Goal: Transaction & Acquisition: Purchase product/service

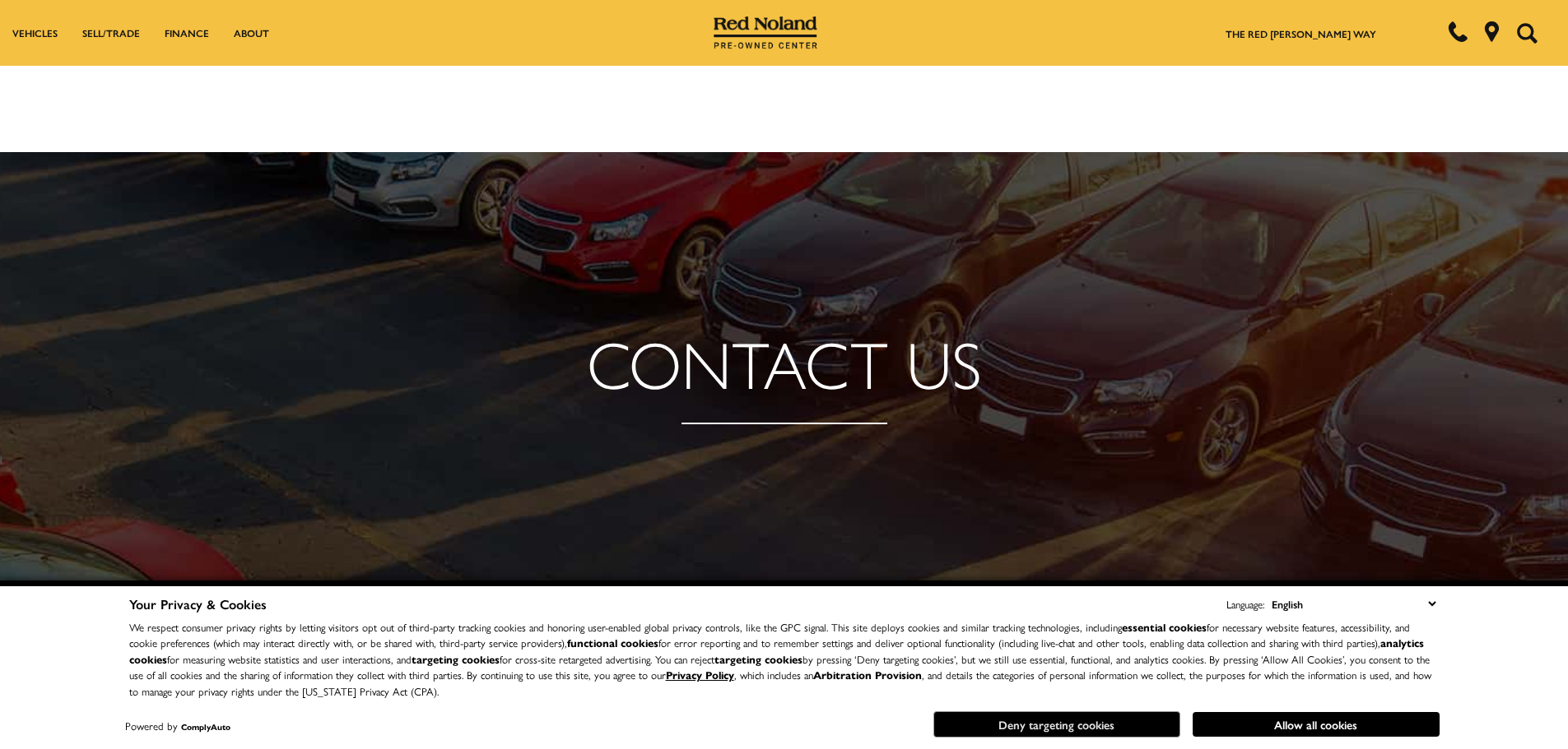
click at [1080, 720] on button "Deny targeting cookies" at bounding box center [1057, 725] width 247 height 26
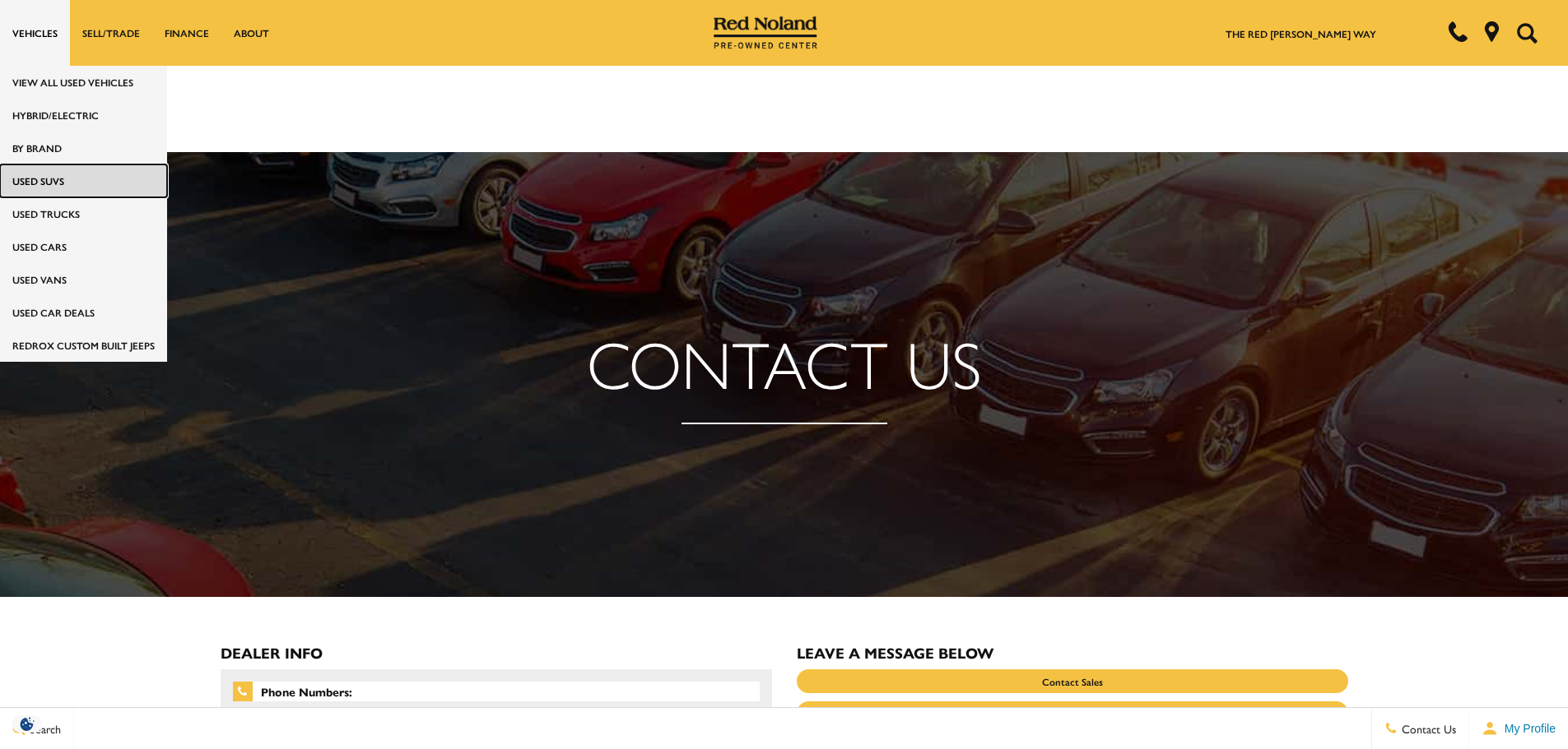
click at [33, 174] on link "Used SUVs" at bounding box center [83, 181] width 167 height 33
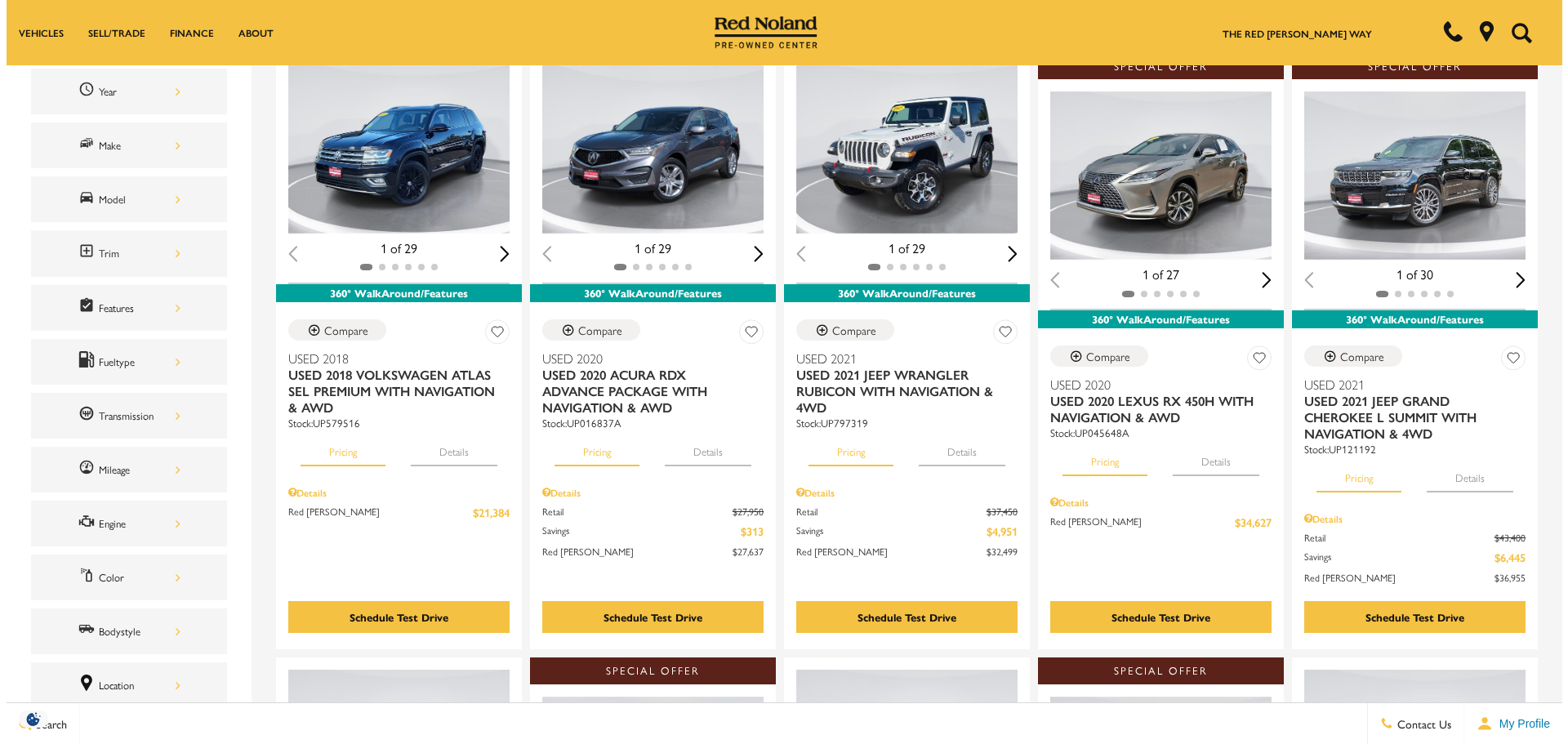
scroll to position [164, 0]
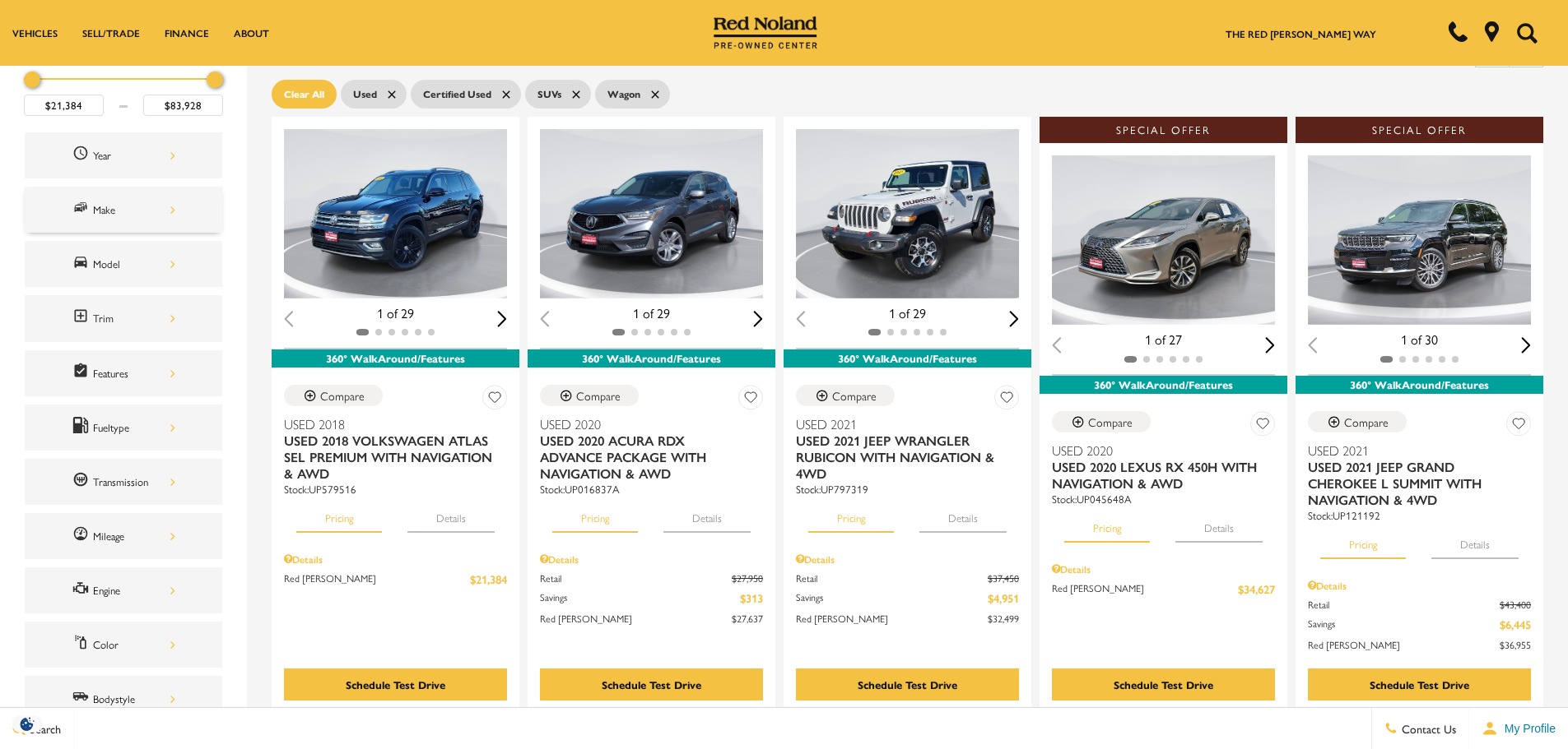
click at [151, 221] on div "Make" at bounding box center [124, 210] width 198 height 46
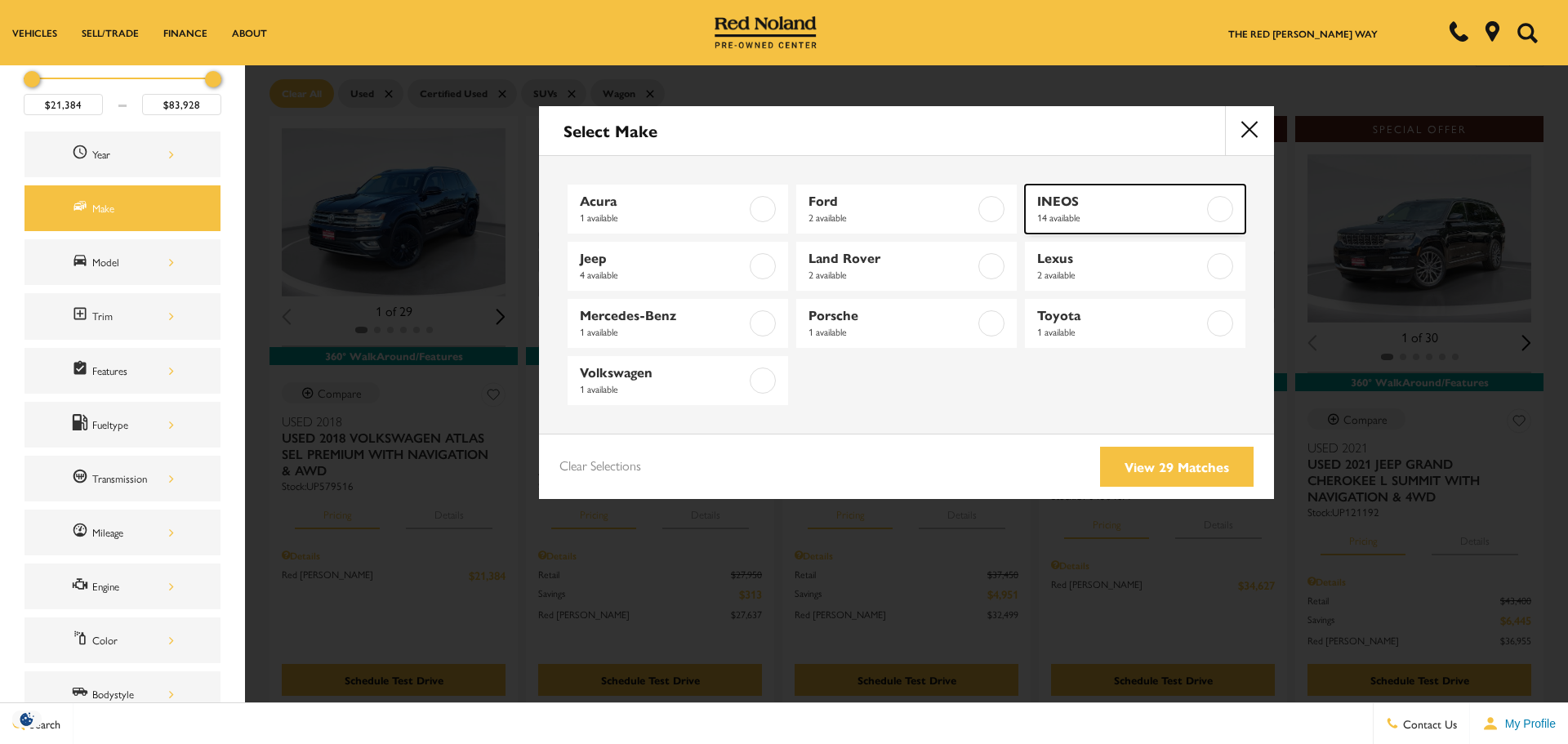
click at [1214, 208] on label at bounding box center [1220, 209] width 26 height 26
type input "$64,887"
checkbox input "true"
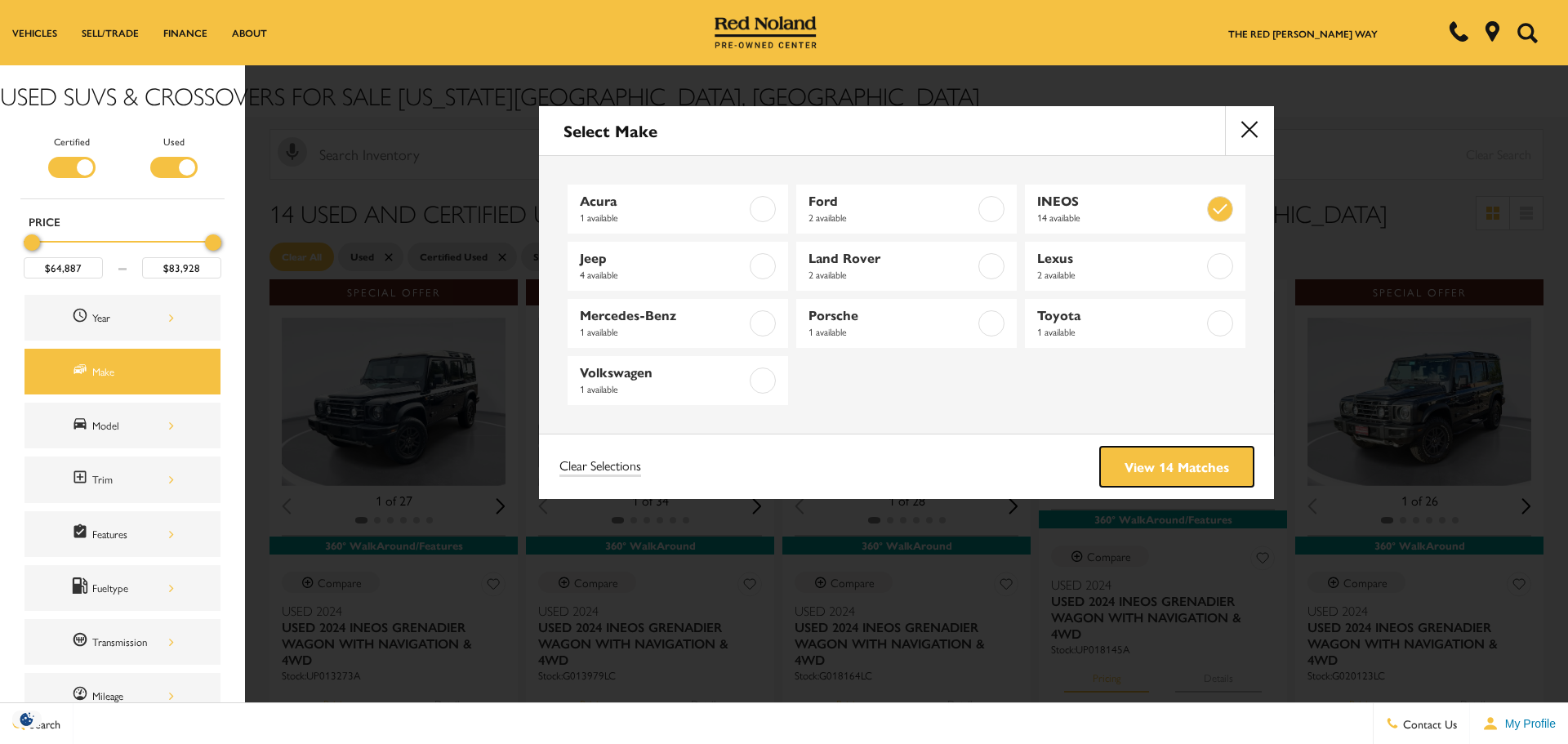
click at [1154, 468] on link "View 14 Matches" at bounding box center [1177, 467] width 154 height 40
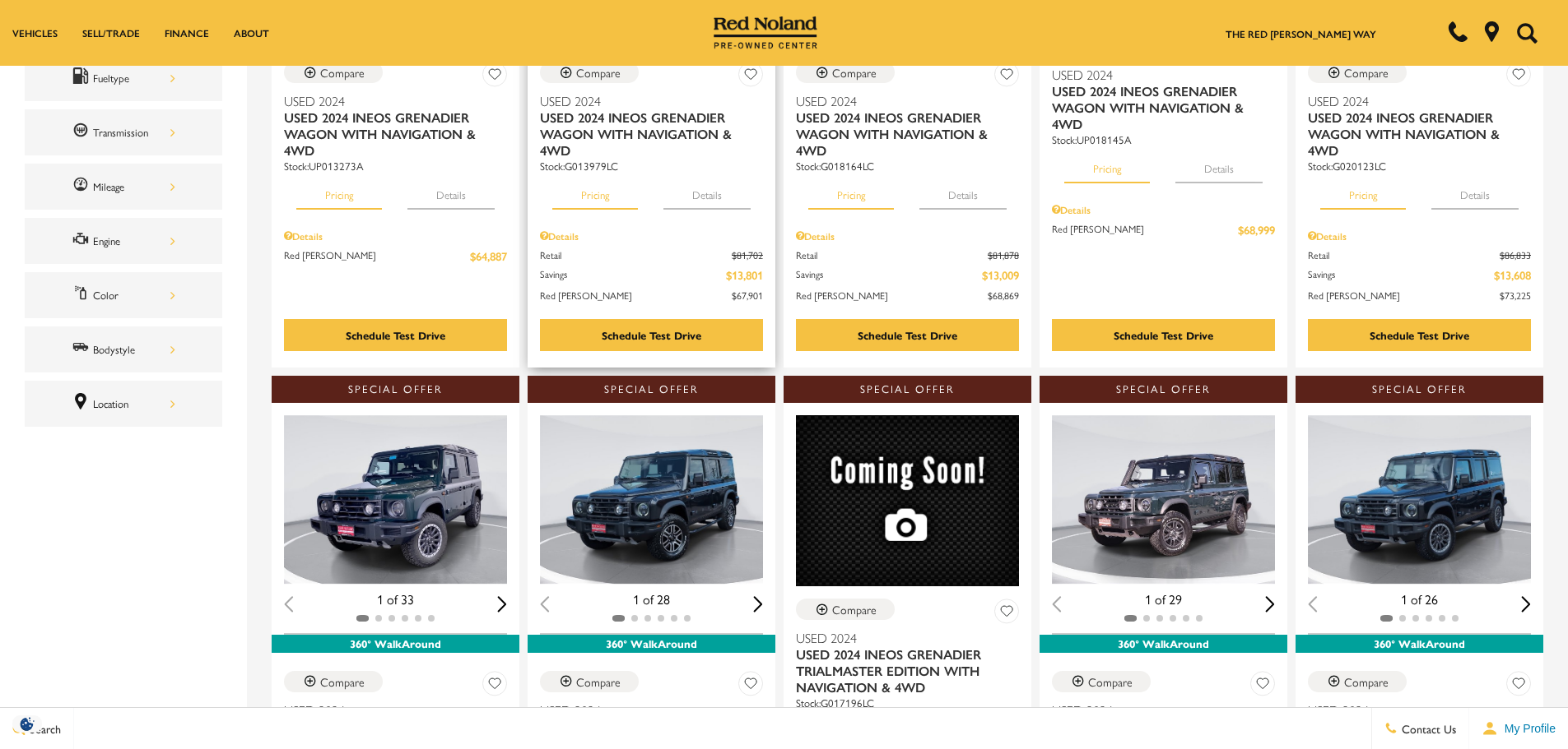
scroll to position [576, 0]
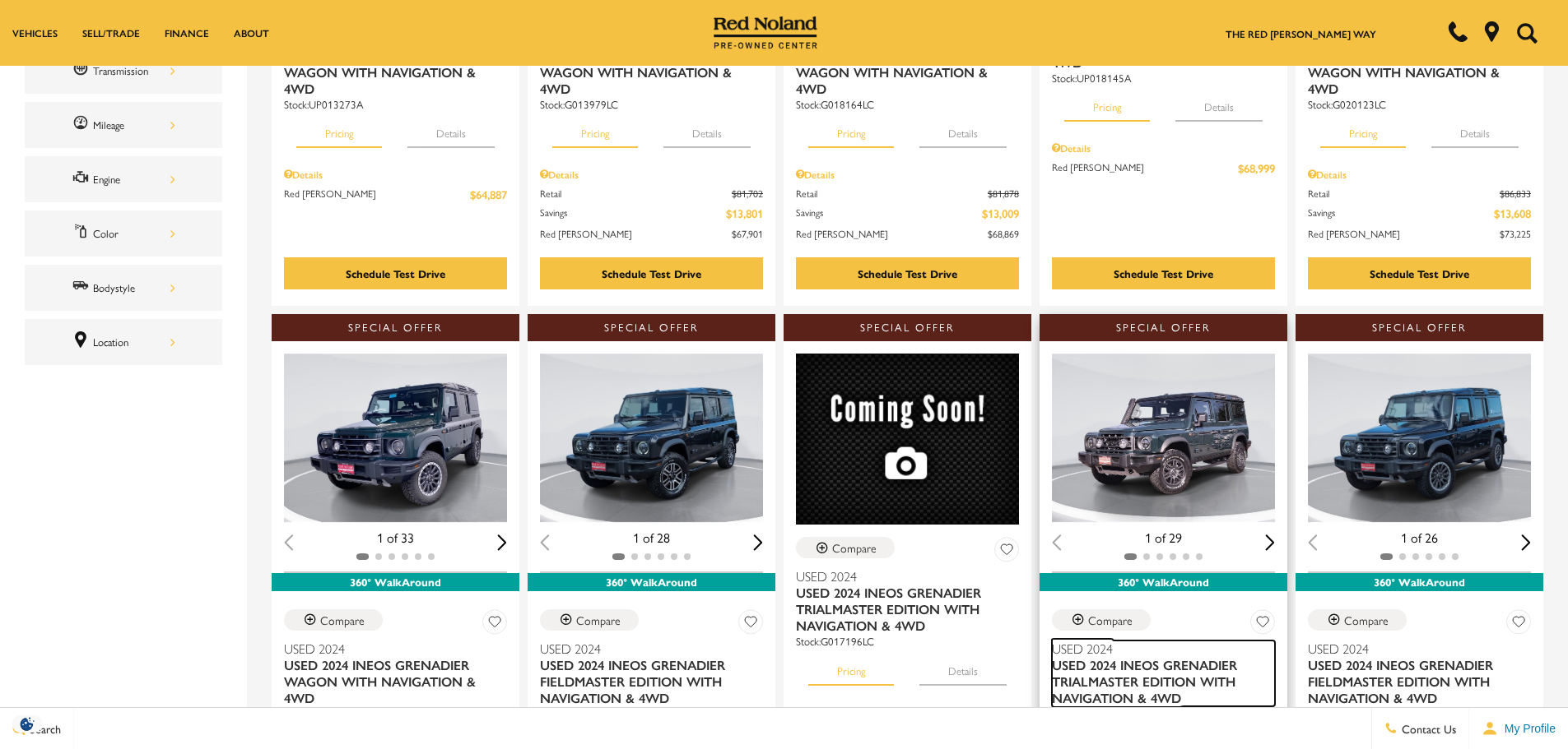
click at [1160, 658] on span "Used 2024 INEOS Grenadier Trialmaster Edition With Navigation & 4WD" at bounding box center [1157, 682] width 211 height 49
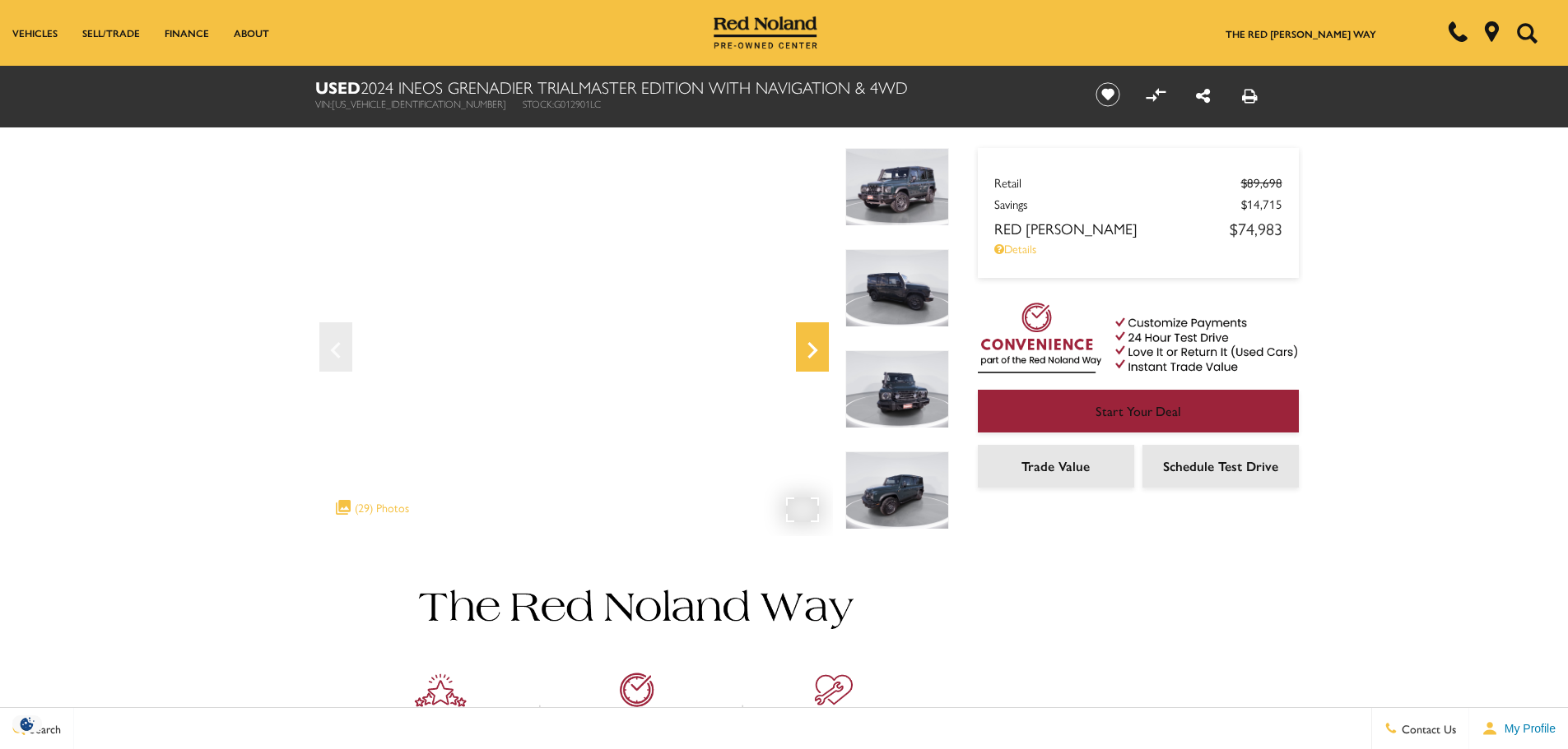
click at [810, 351] on icon "Next" at bounding box center [812, 351] width 33 height 40
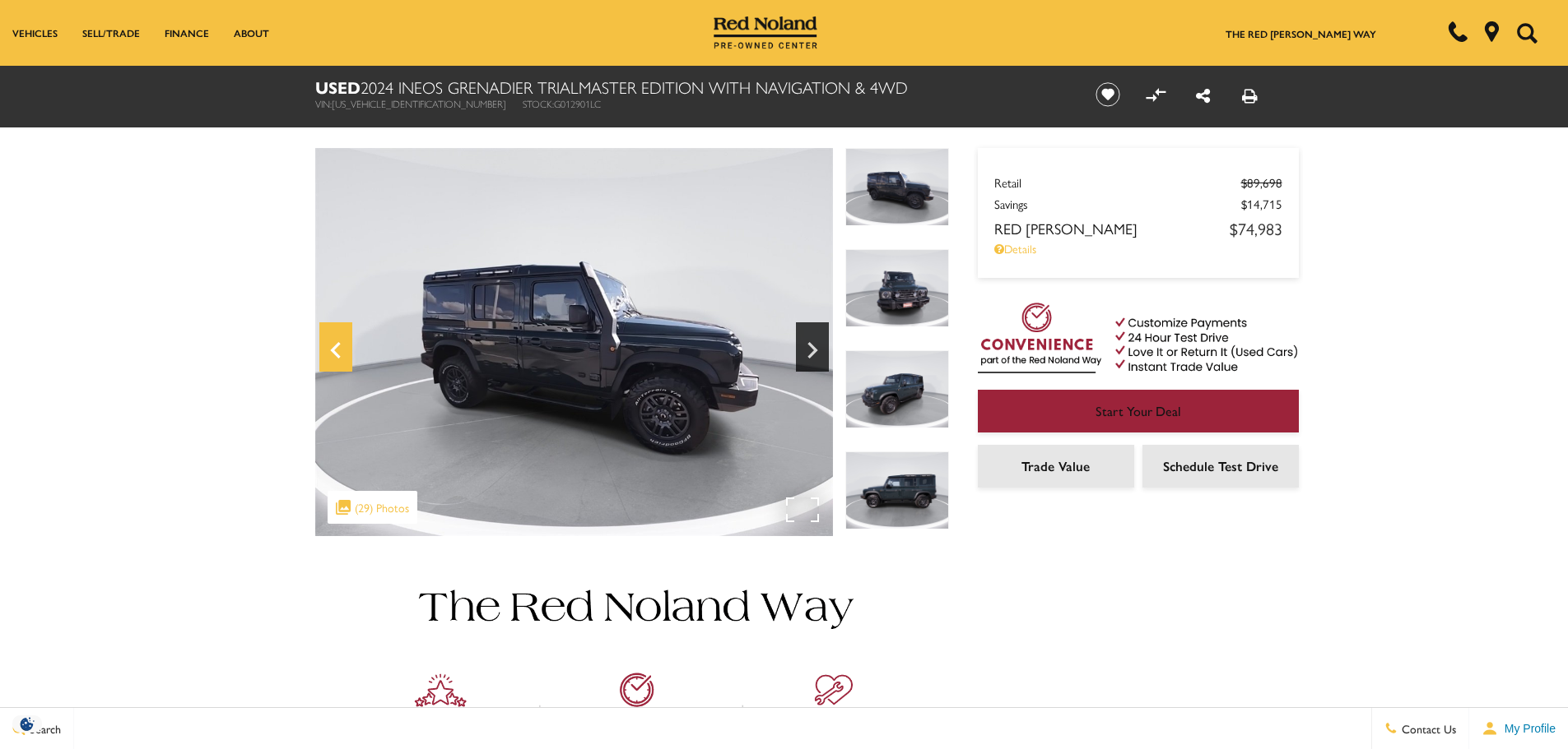
click at [342, 344] on icon "Previous" at bounding box center [336, 351] width 33 height 40
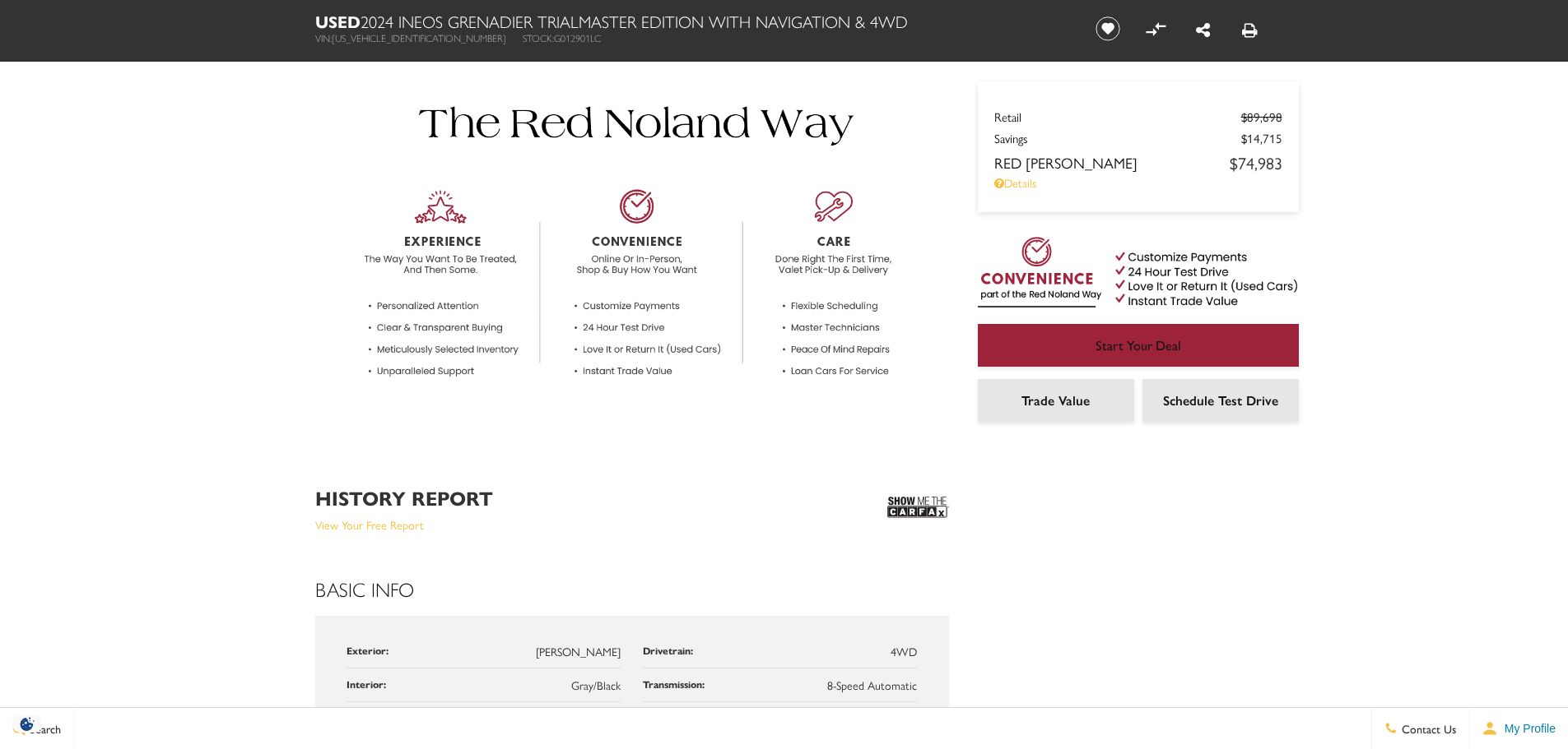
scroll to position [576, 0]
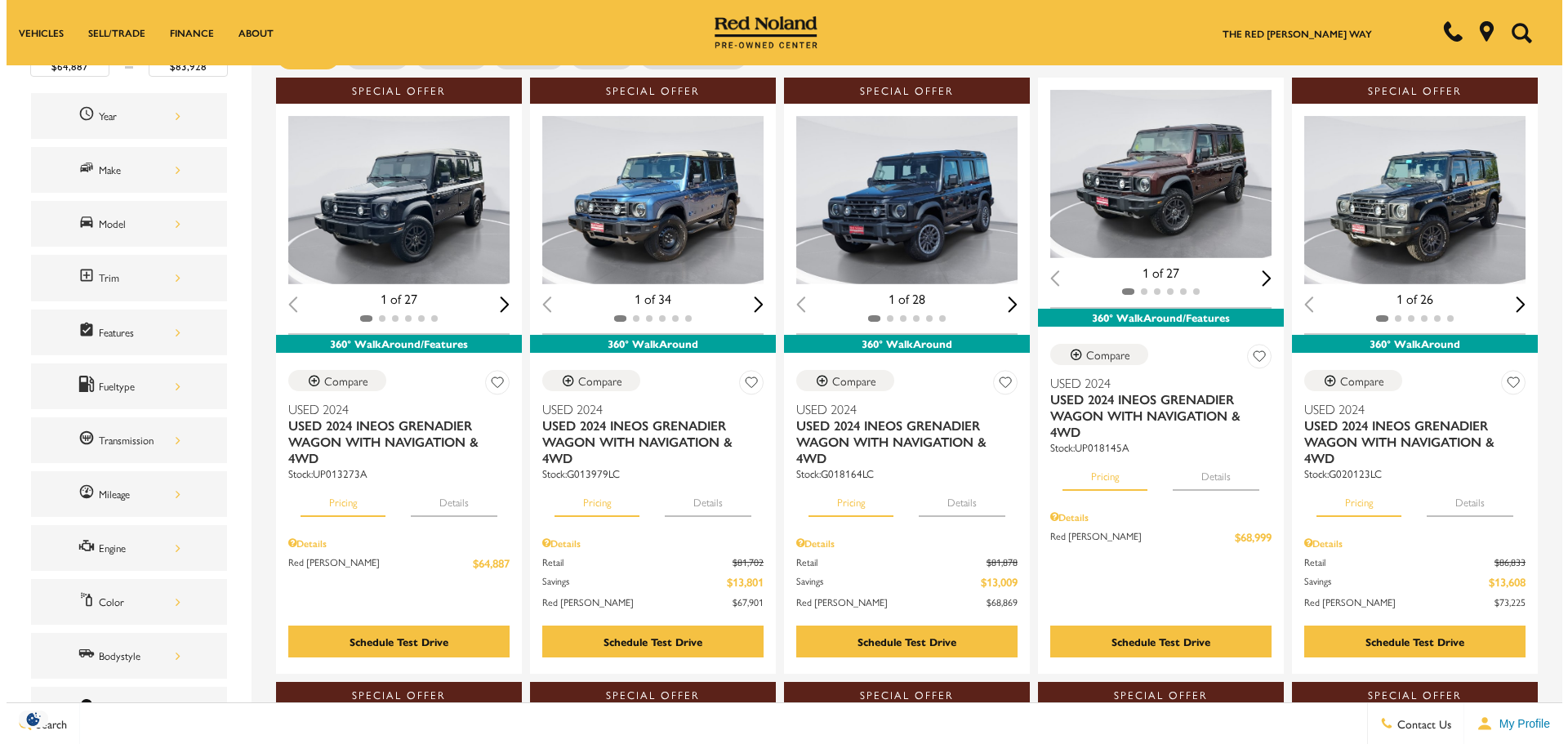
scroll to position [245, 0]
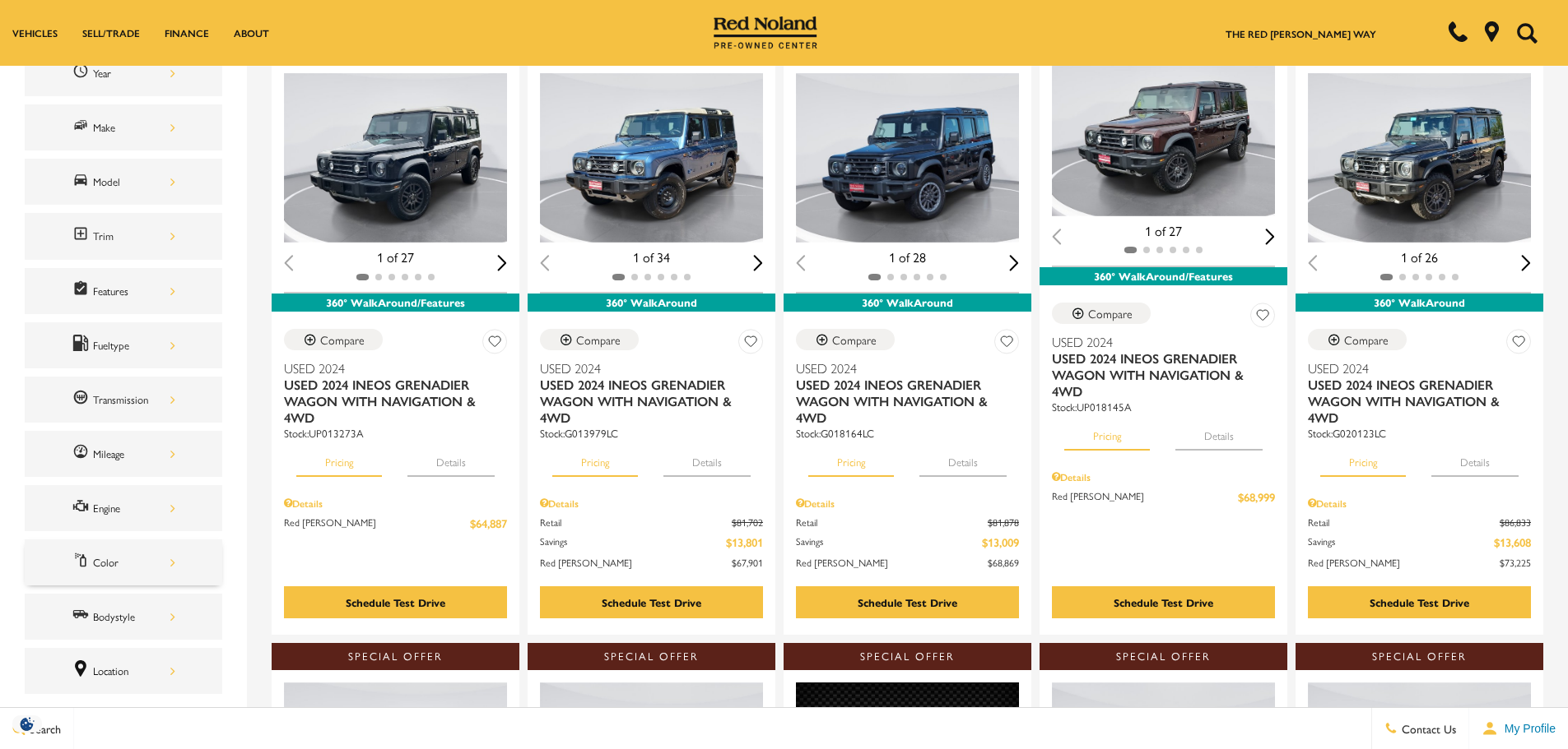
click at [154, 565] on div "Color" at bounding box center [134, 563] width 82 height 18
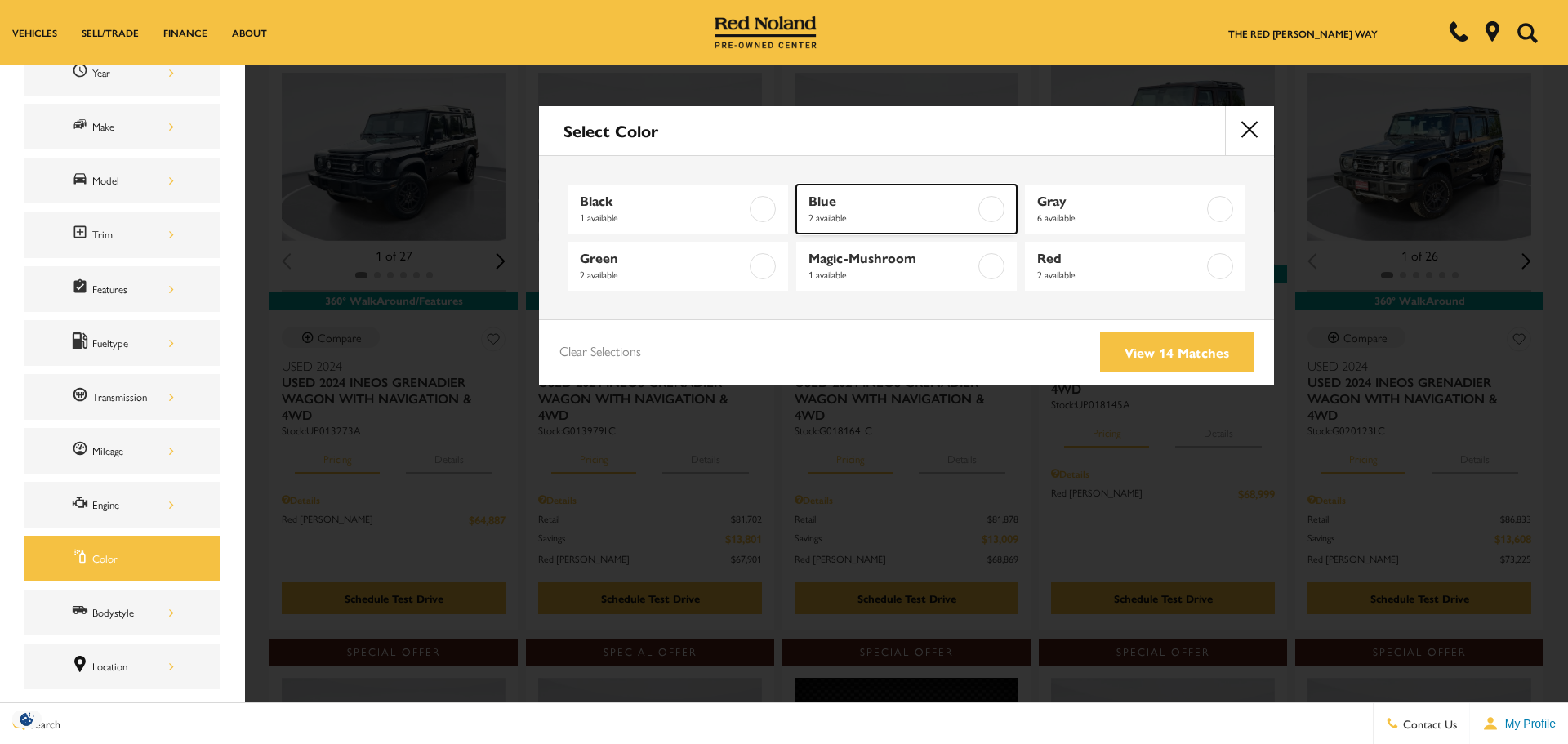
click at [990, 210] on label at bounding box center [991, 209] width 26 height 26
type input "$67,901"
type input "$73,989"
checkbox input "true"
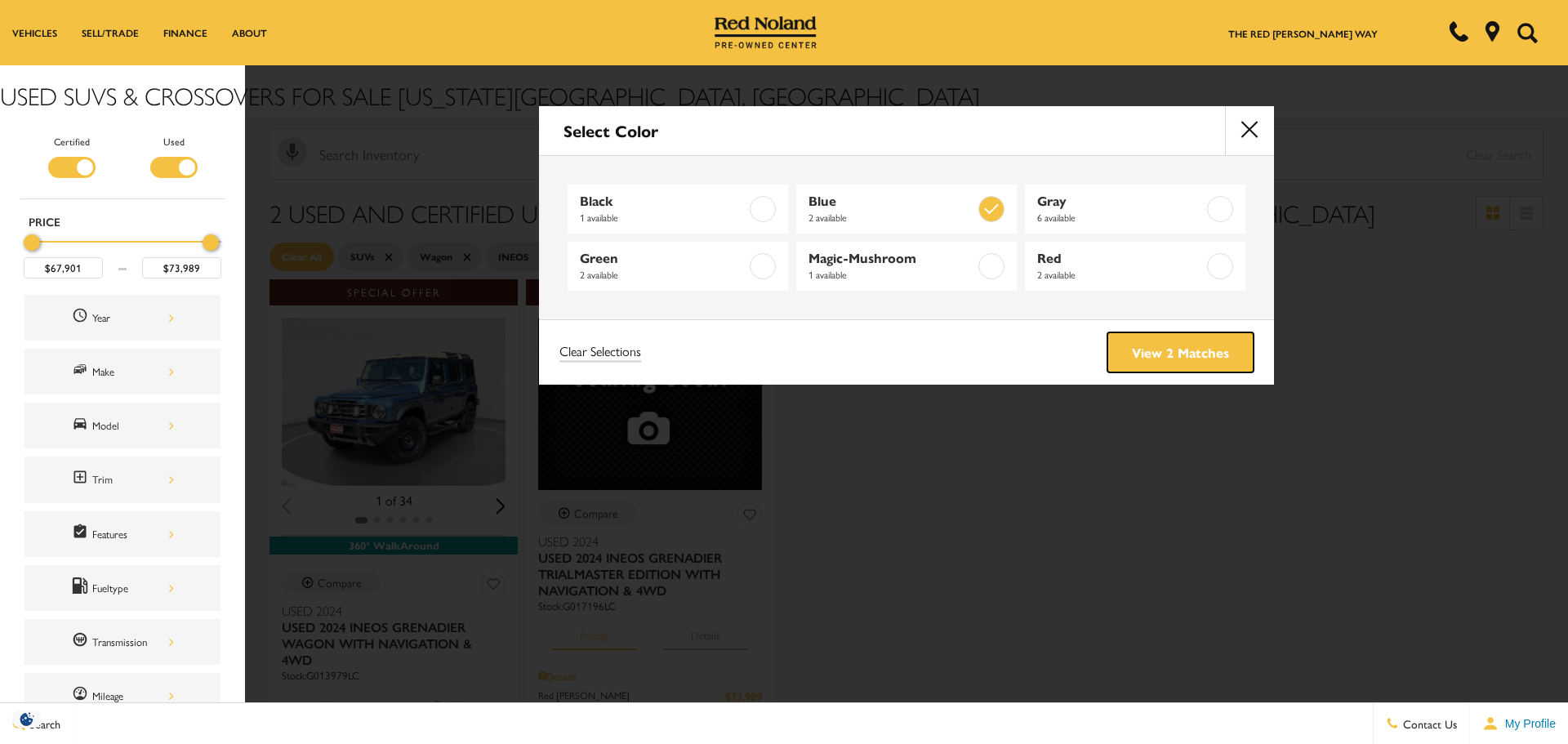
click at [1182, 352] on link "View 2 Matches" at bounding box center [1180, 352] width 146 height 40
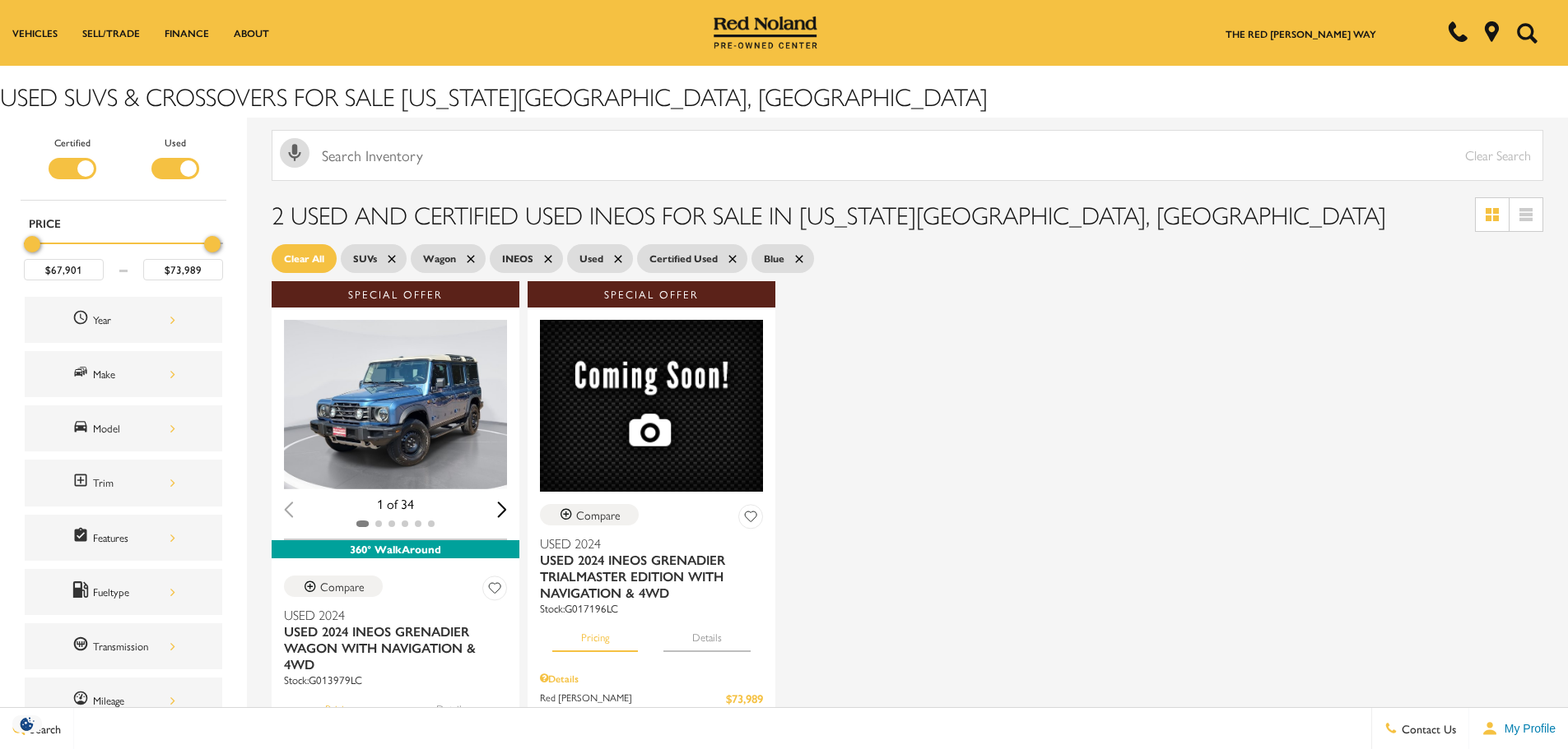
scroll to position [82, 0]
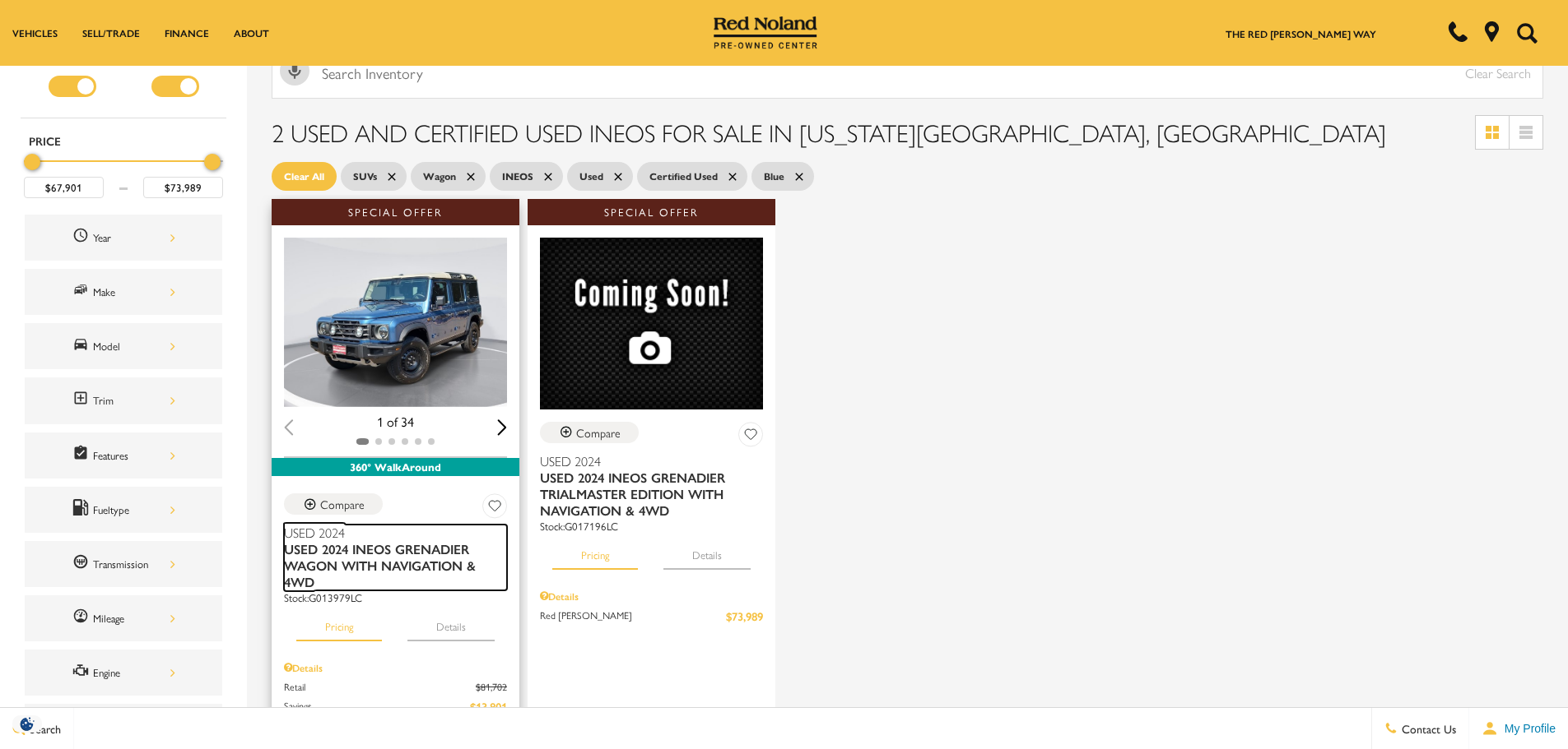
click at [416, 542] on span "Used 2024 INEOS Grenadier Wagon With Navigation & 4WD" at bounding box center [390, 566] width 211 height 49
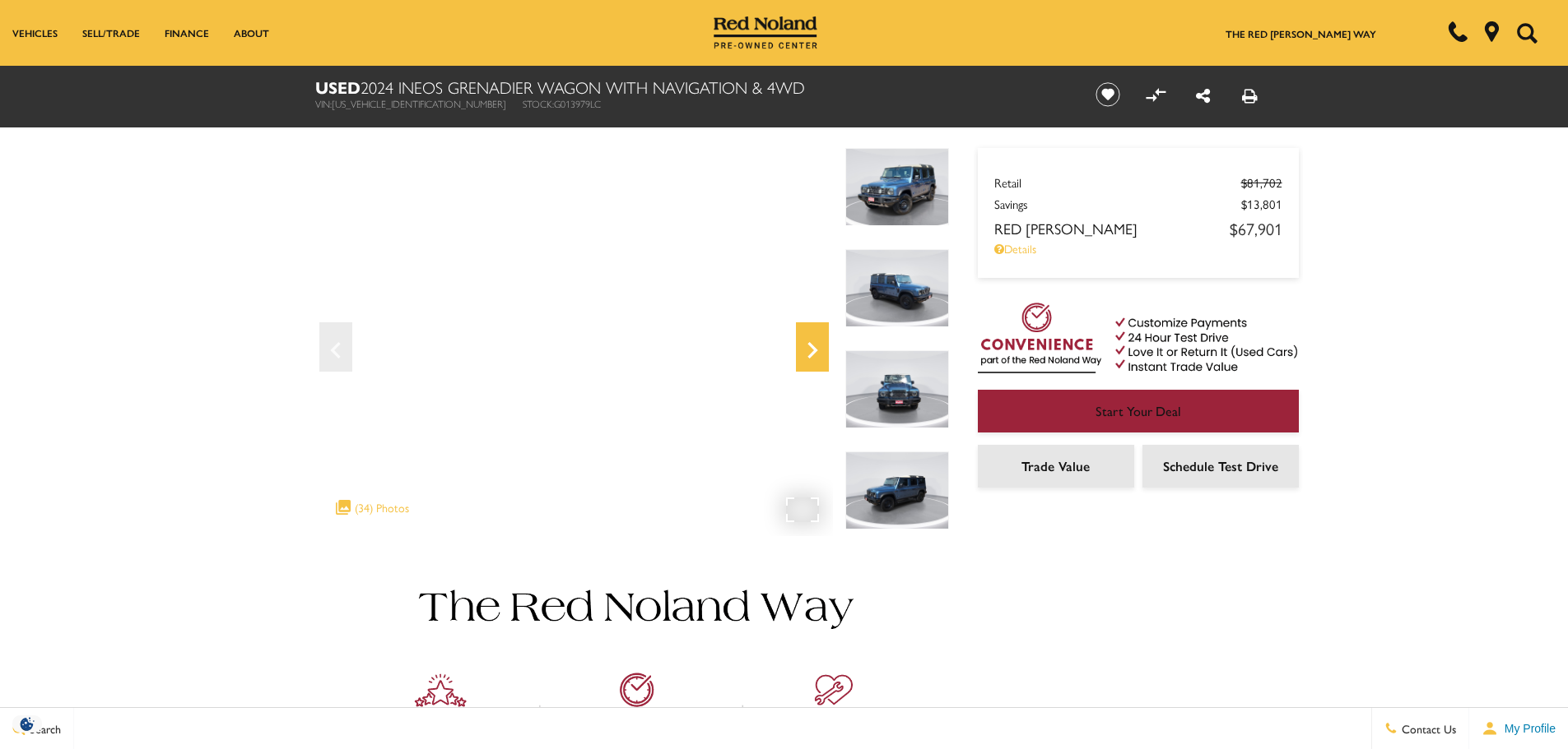
click at [814, 336] on icon "Next" at bounding box center [812, 351] width 33 height 40
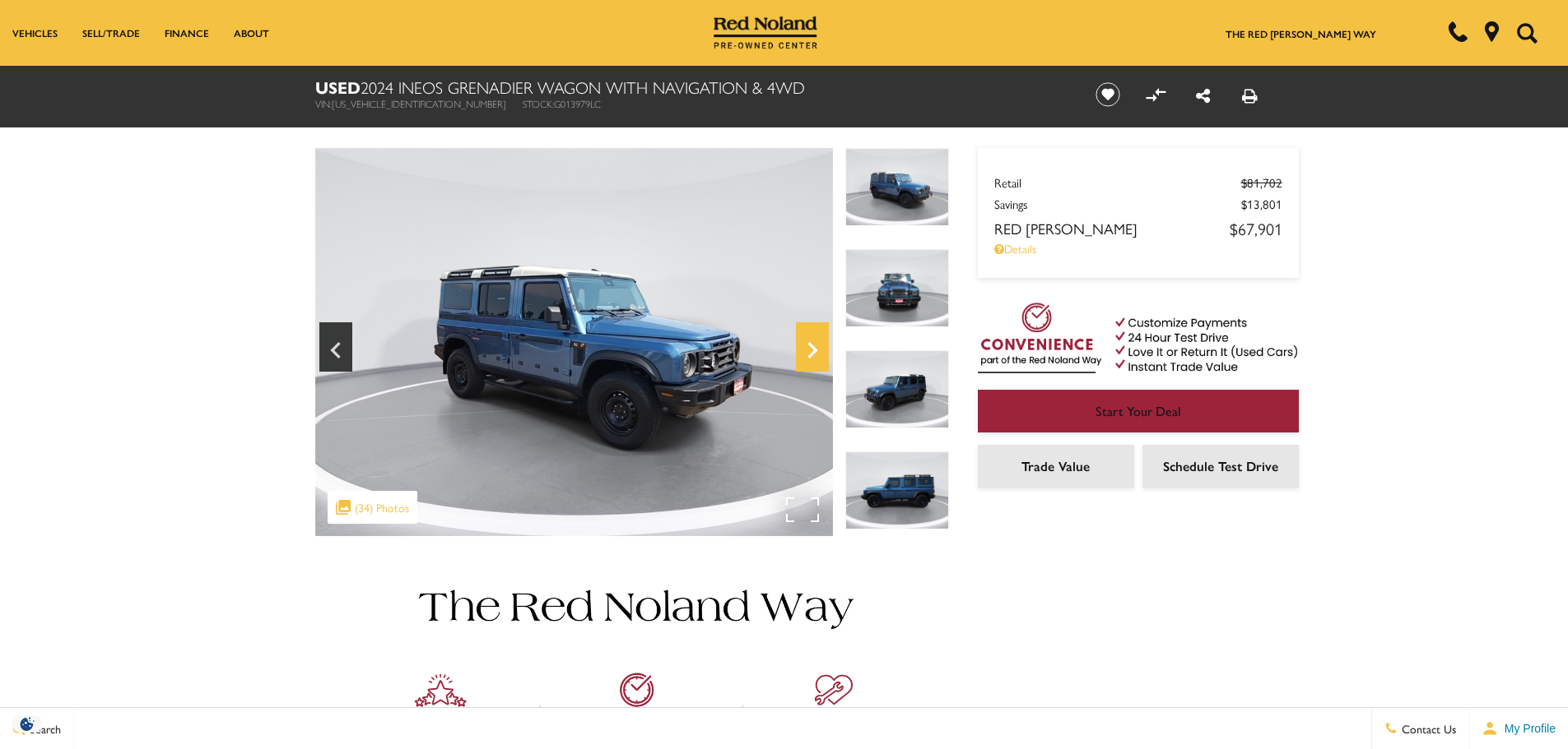
click at [814, 342] on icon "Next" at bounding box center [812, 351] width 33 height 40
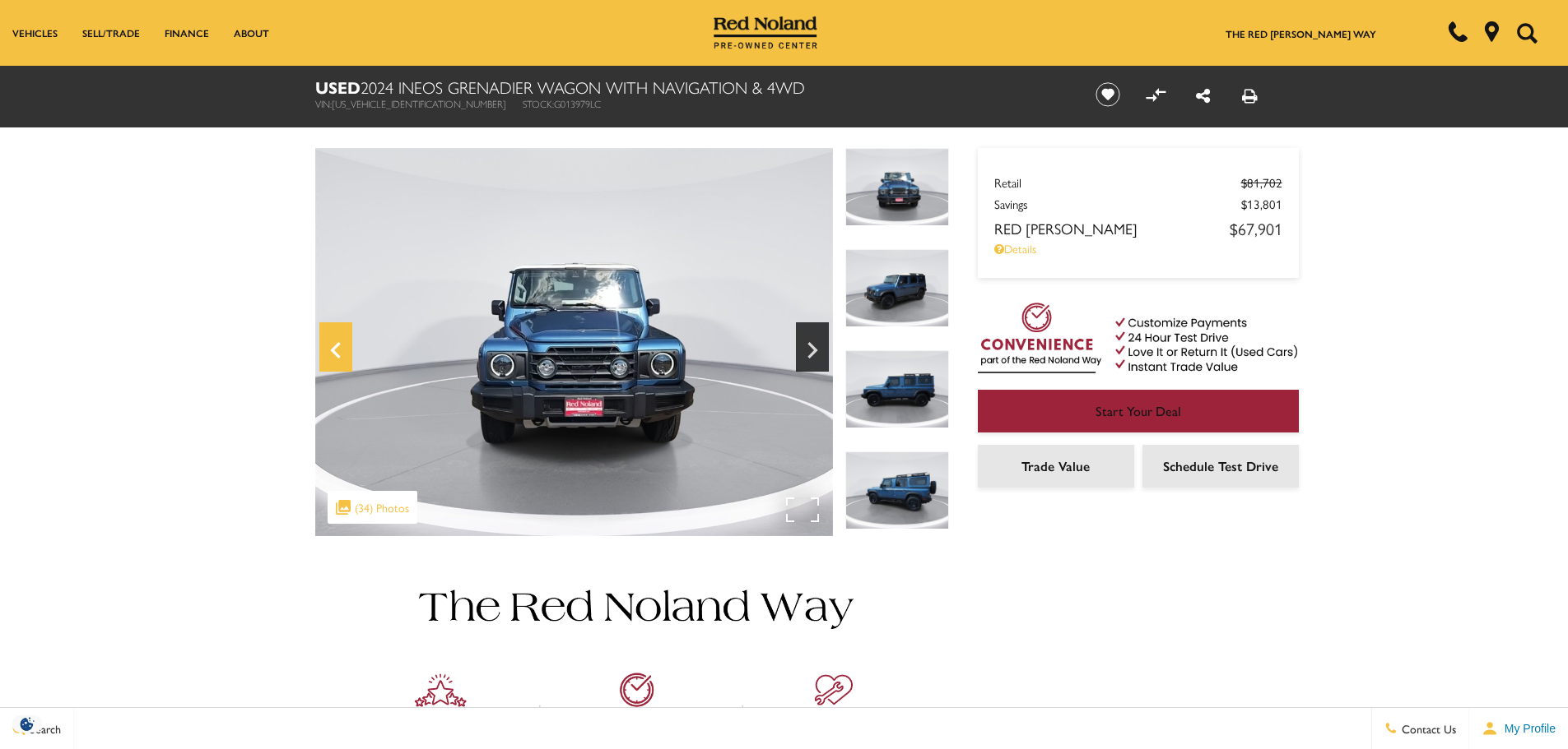
click at [335, 350] on icon "Previous" at bounding box center [336, 351] width 33 height 40
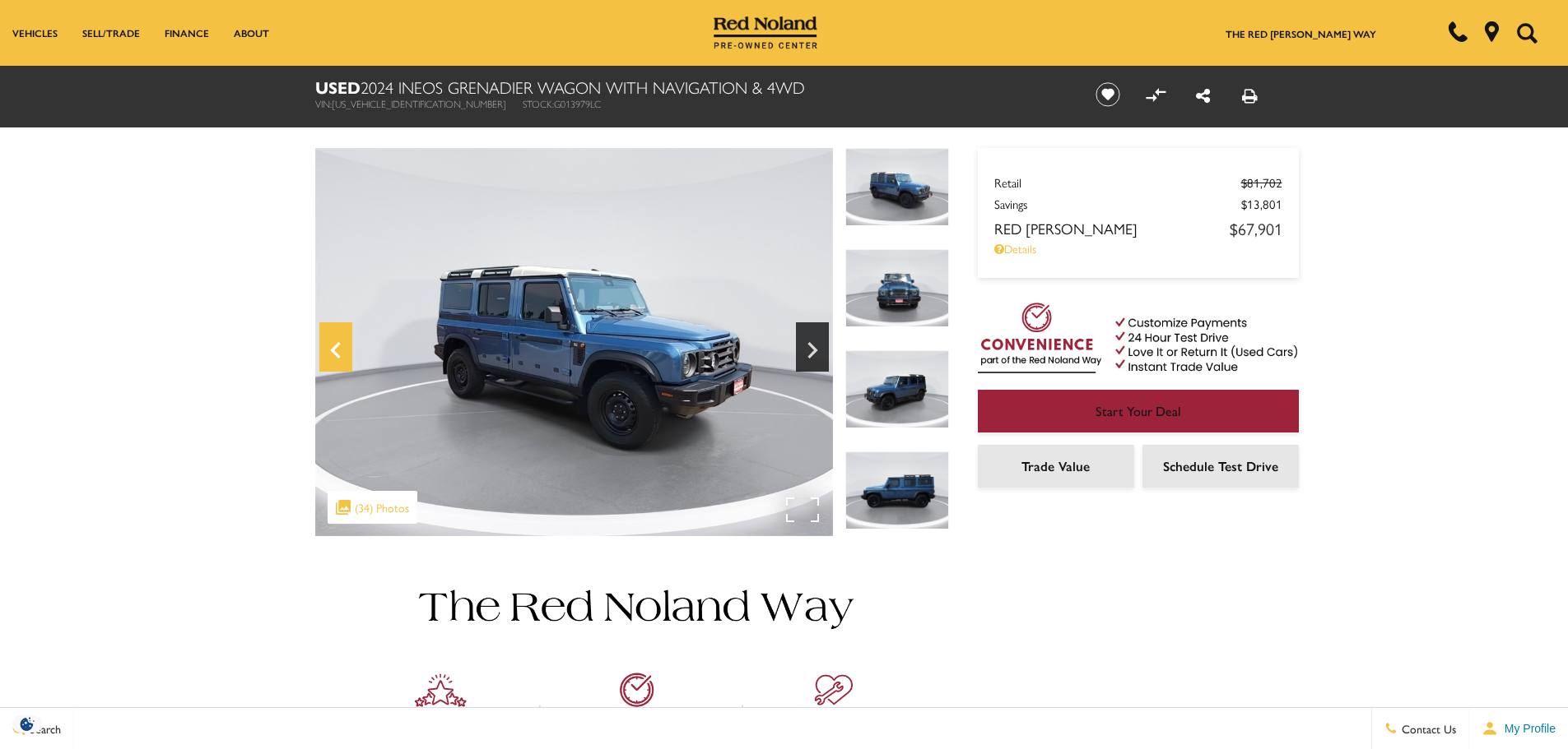
click at [335, 350] on icon "Previous" at bounding box center [336, 351] width 33 height 40
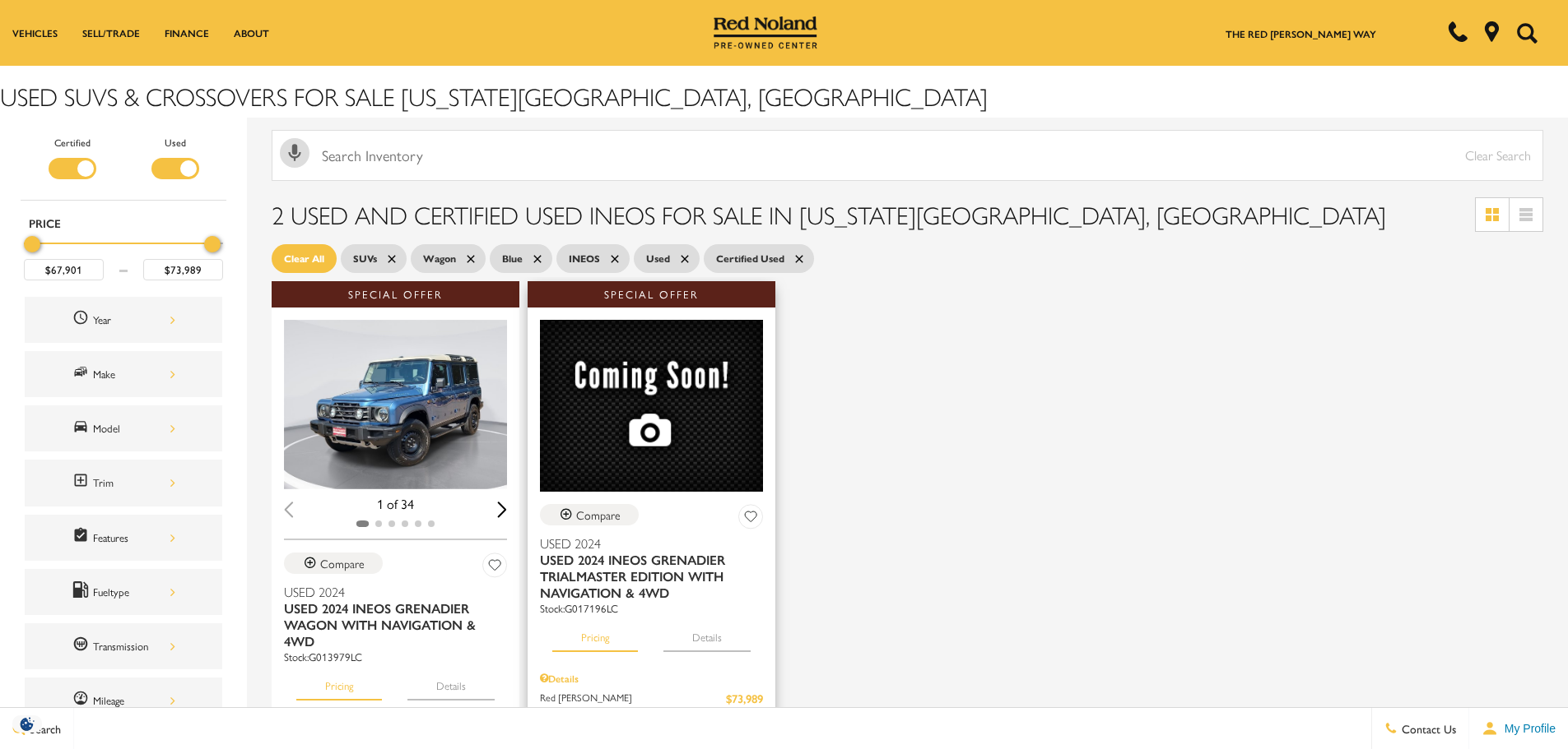
scroll to position [84, 0]
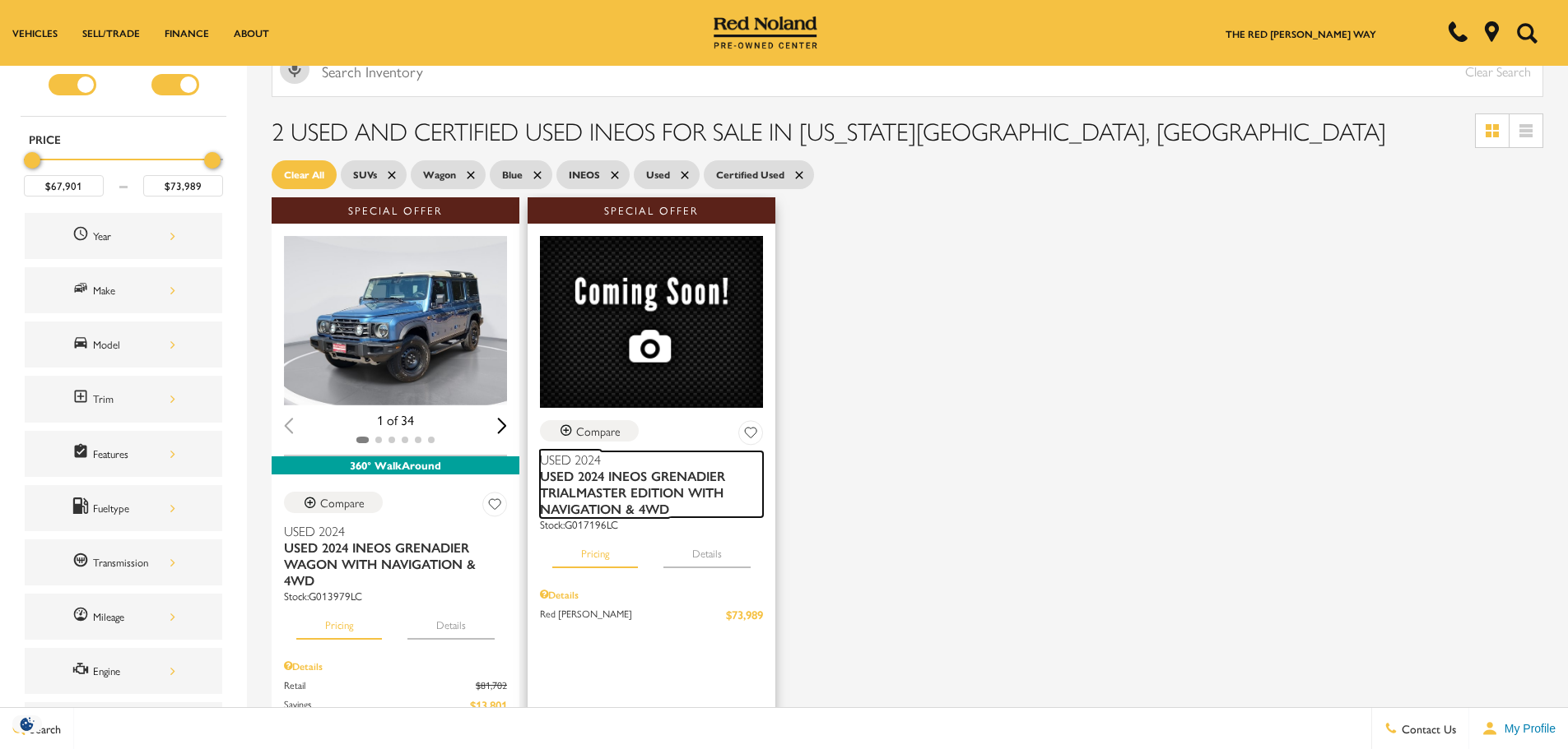
click at [633, 490] on span "Used 2024 INEOS Grenadier Trialmaster Edition With Navigation & 4WD" at bounding box center [646, 493] width 211 height 49
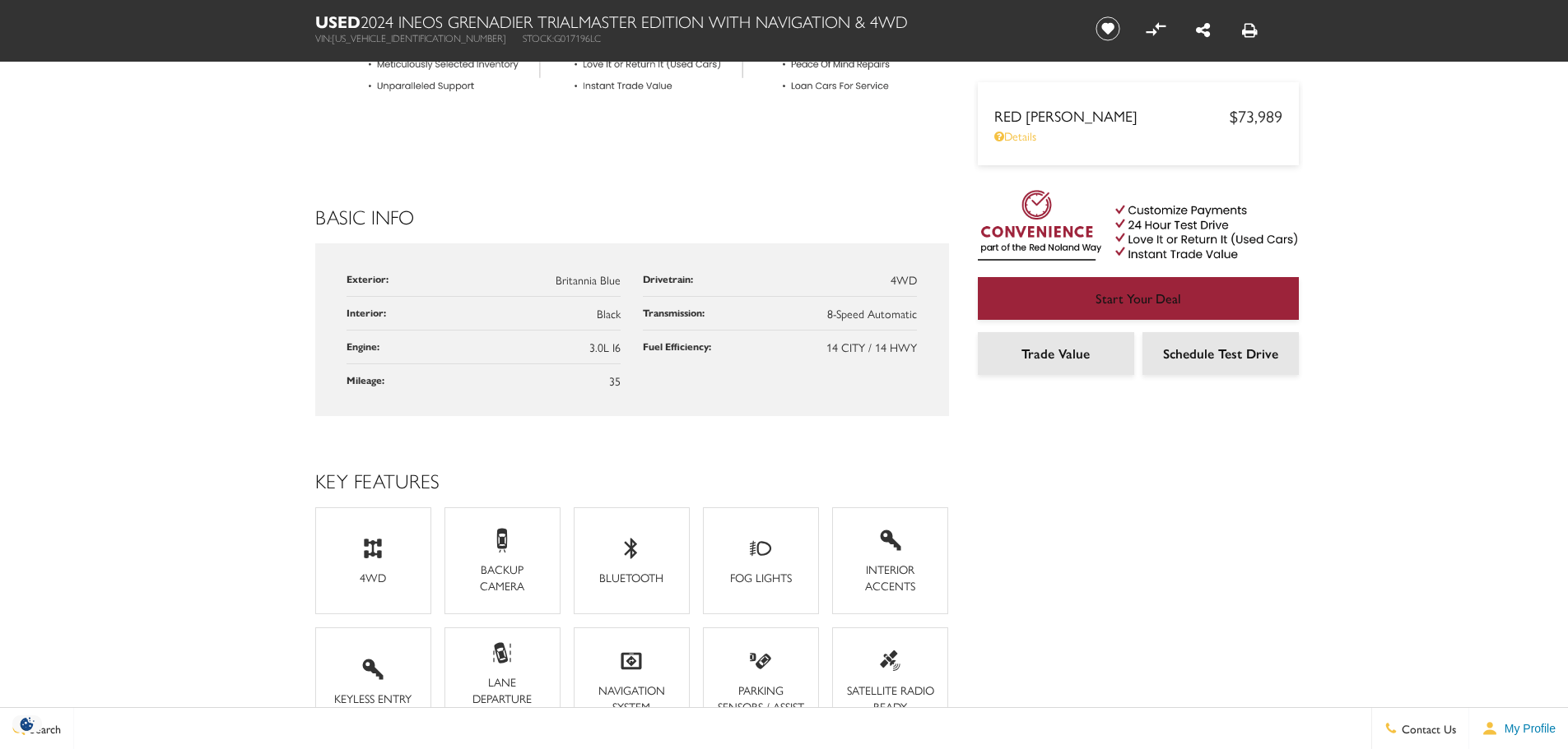
scroll to position [905, 0]
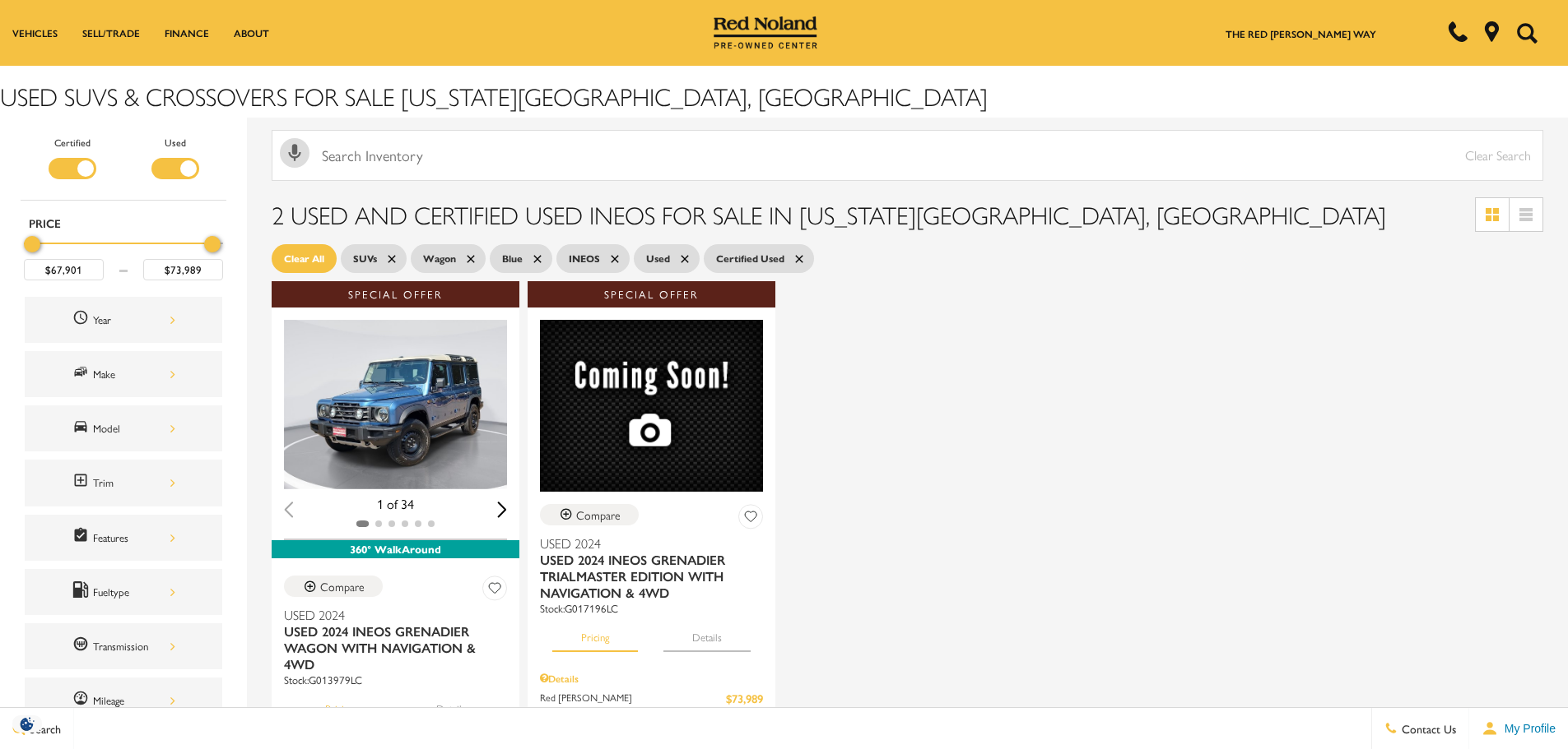
click at [539, 256] on icon at bounding box center [537, 258] width 7 height 7
type input "$64,887"
type input "$83,928"
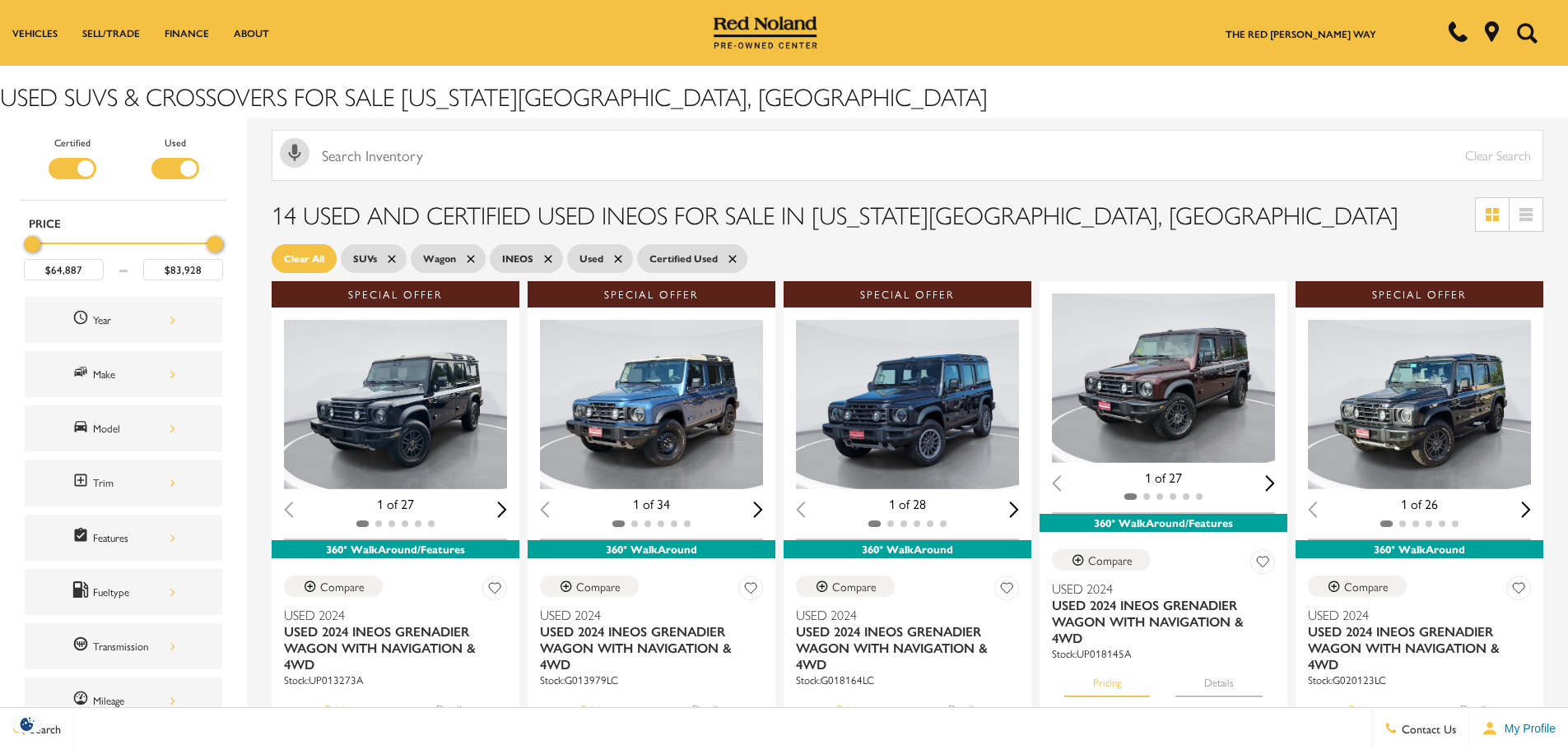
click at [394, 254] on icon at bounding box center [392, 259] width 13 height 13
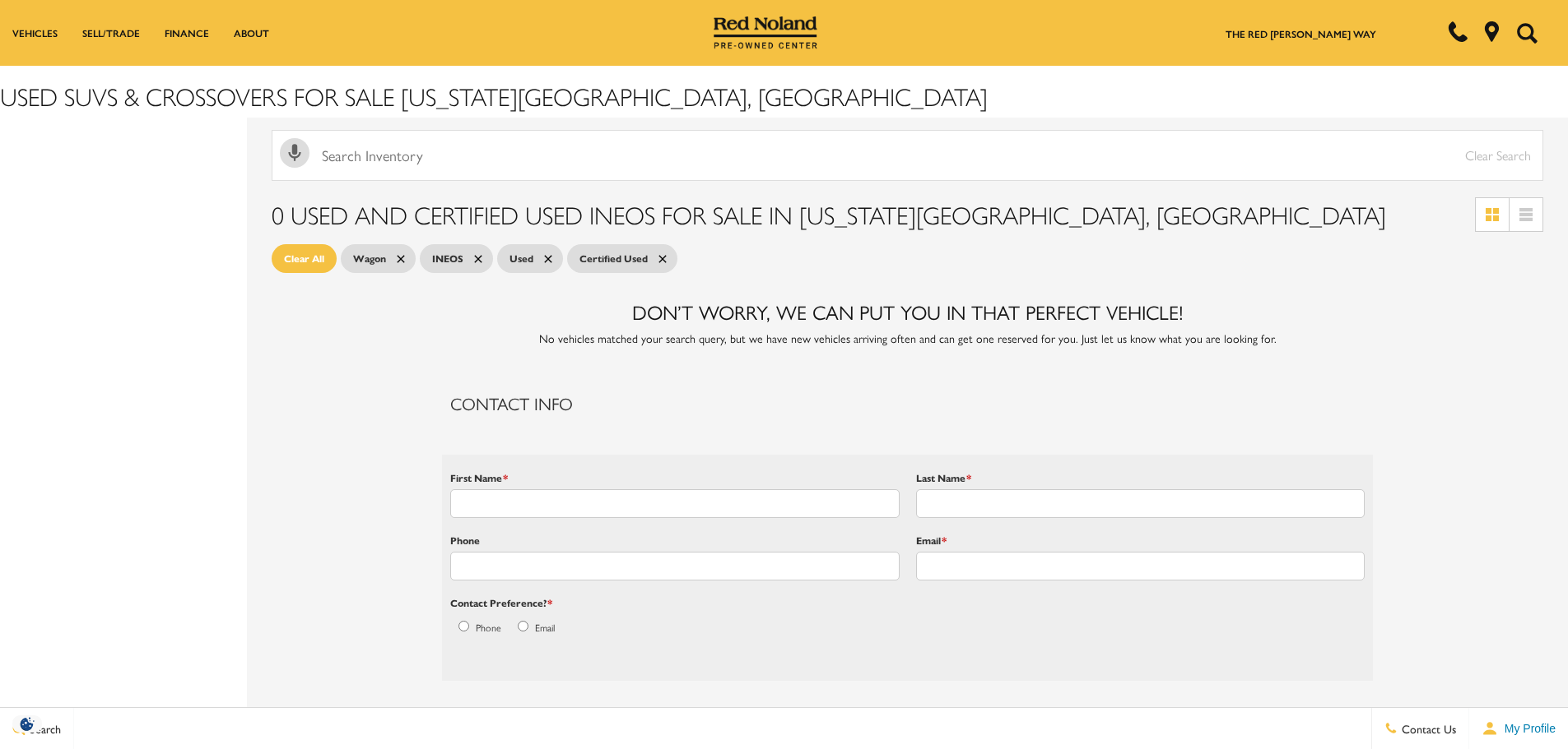
click at [313, 254] on span "Clear All" at bounding box center [304, 258] width 40 height 21
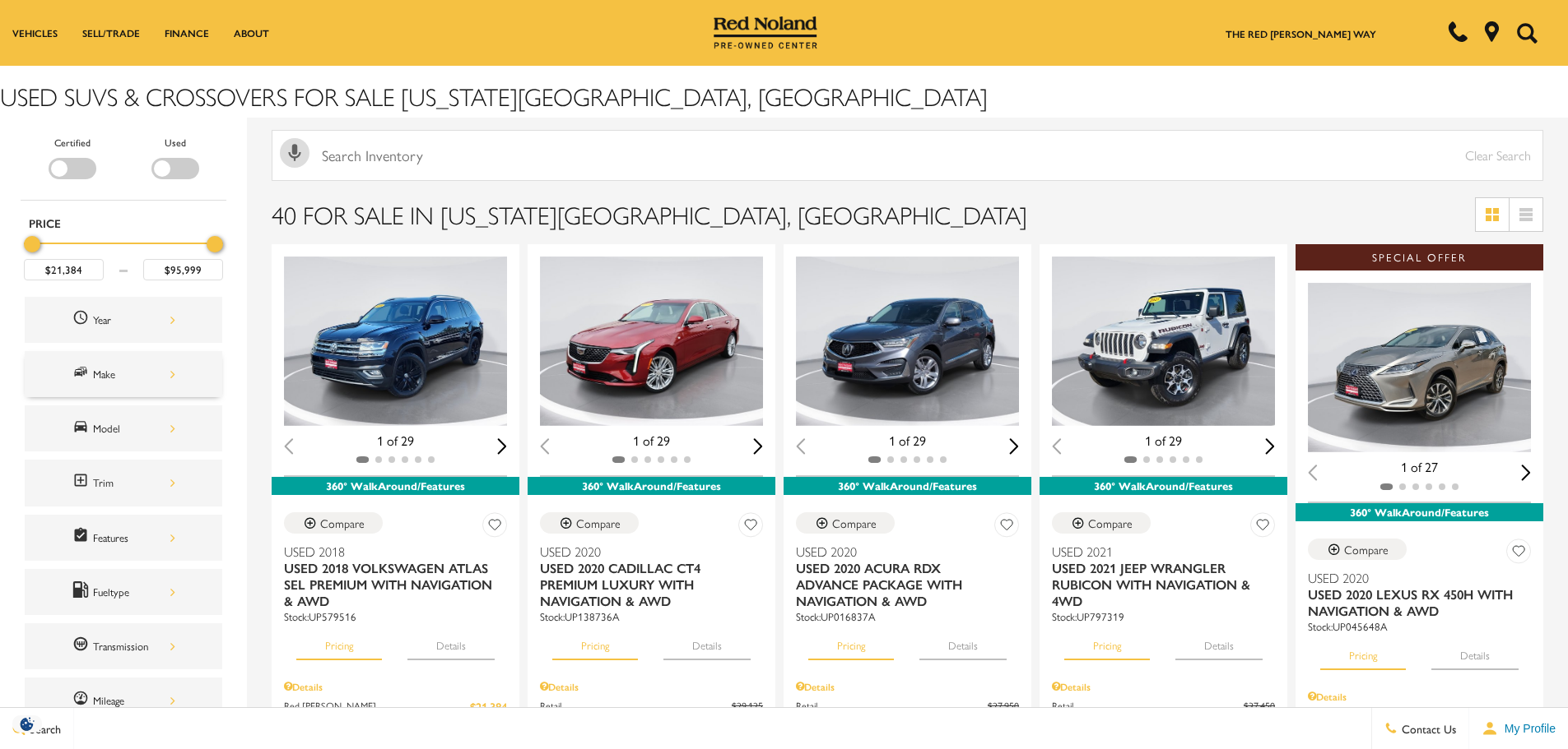
click at [151, 371] on div "Make" at bounding box center [134, 374] width 82 height 18
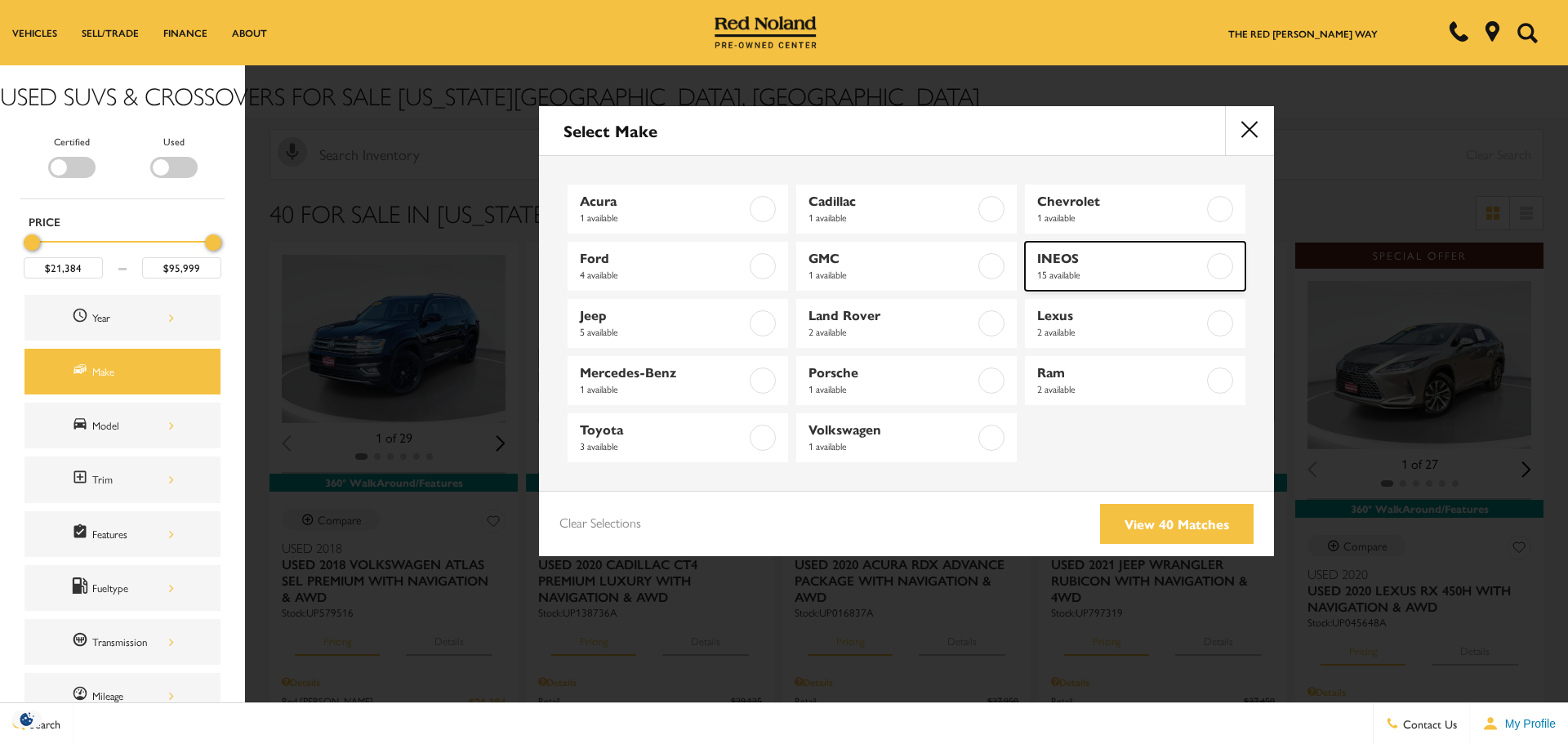
click at [1208, 265] on label at bounding box center [1220, 267] width 26 height 26
type input "$64,887"
checkbox input "true"
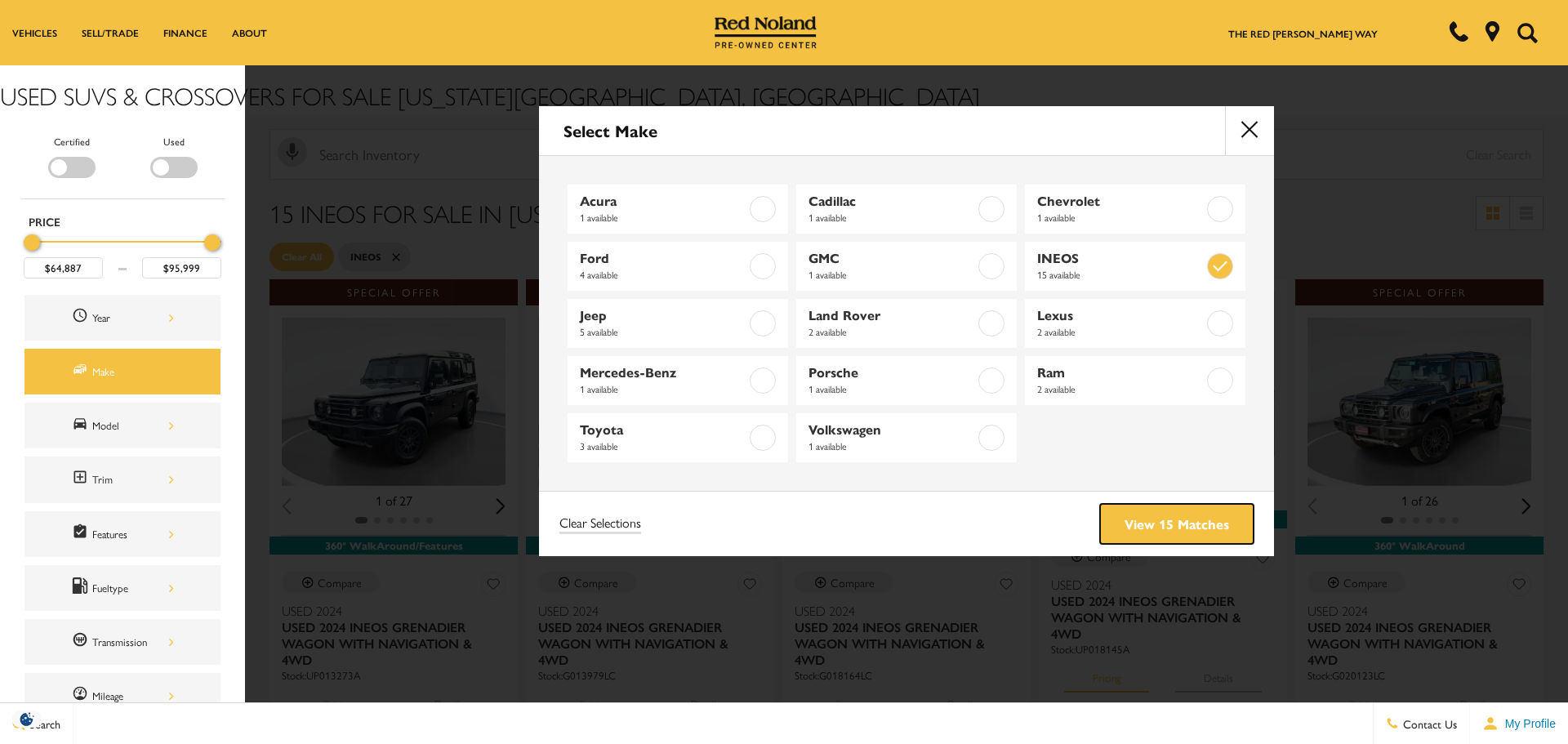
click at [1179, 515] on link "View 15 Matches" at bounding box center [1177, 524] width 154 height 40
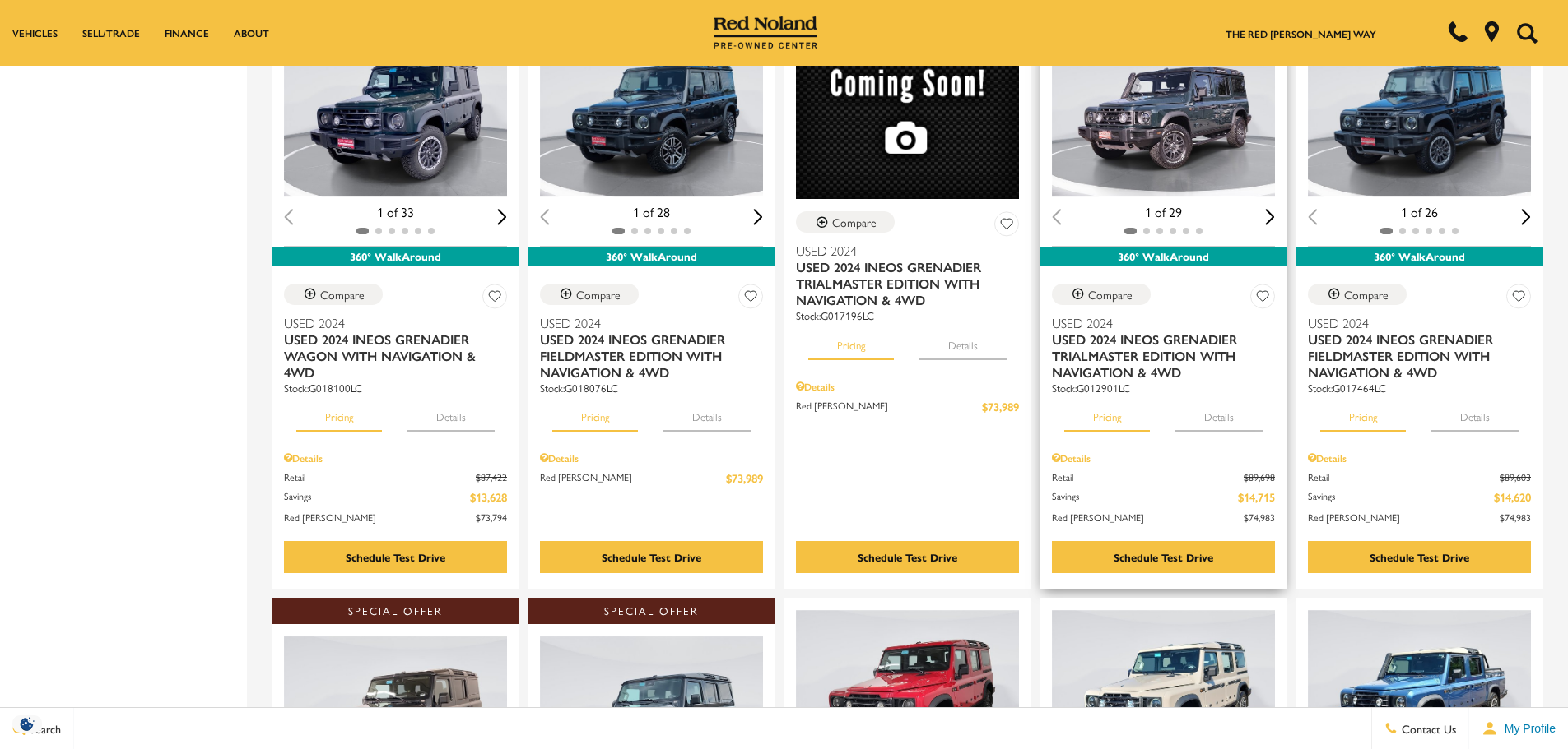
scroll to position [987, 0]
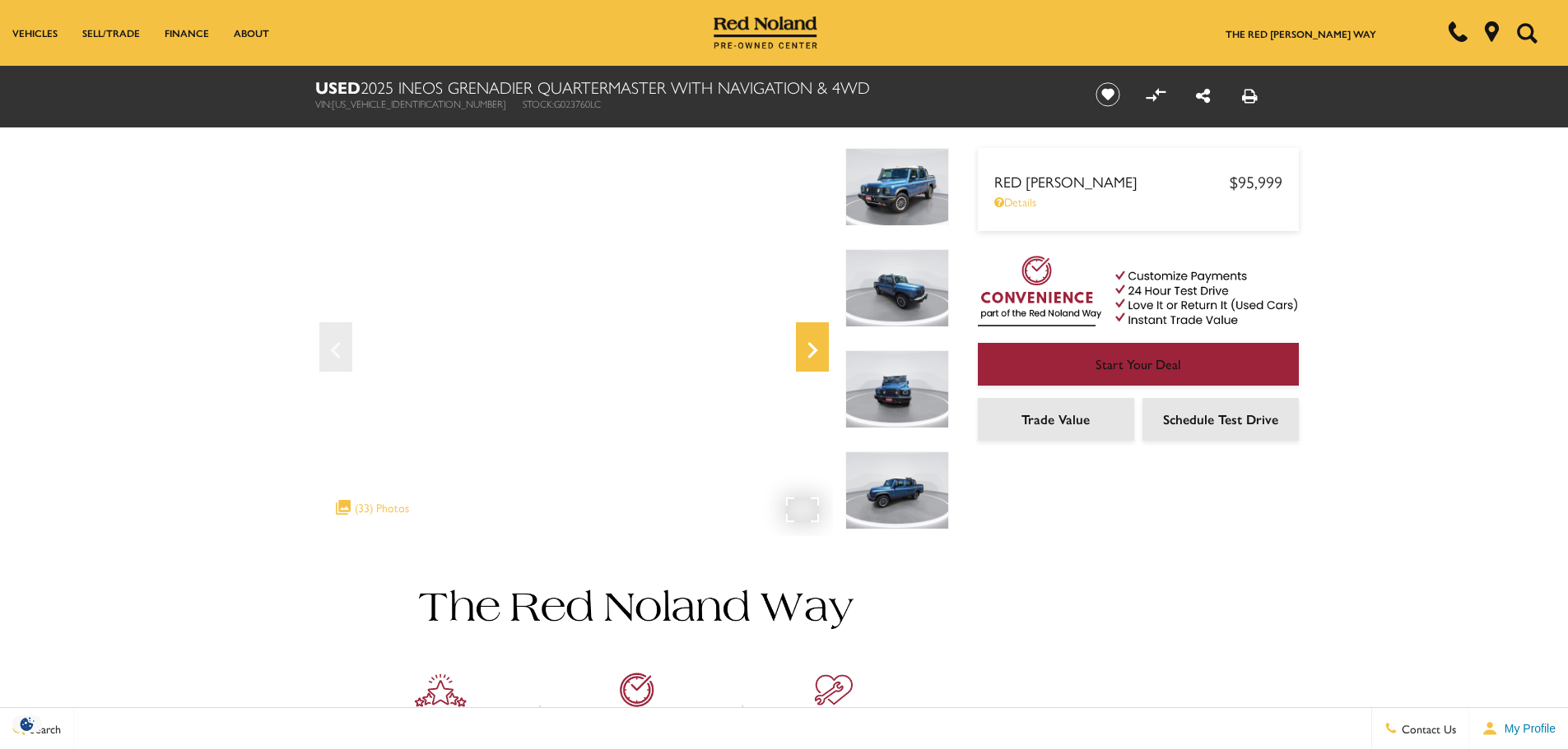
click at [810, 343] on icon "Next" at bounding box center [812, 351] width 10 height 16
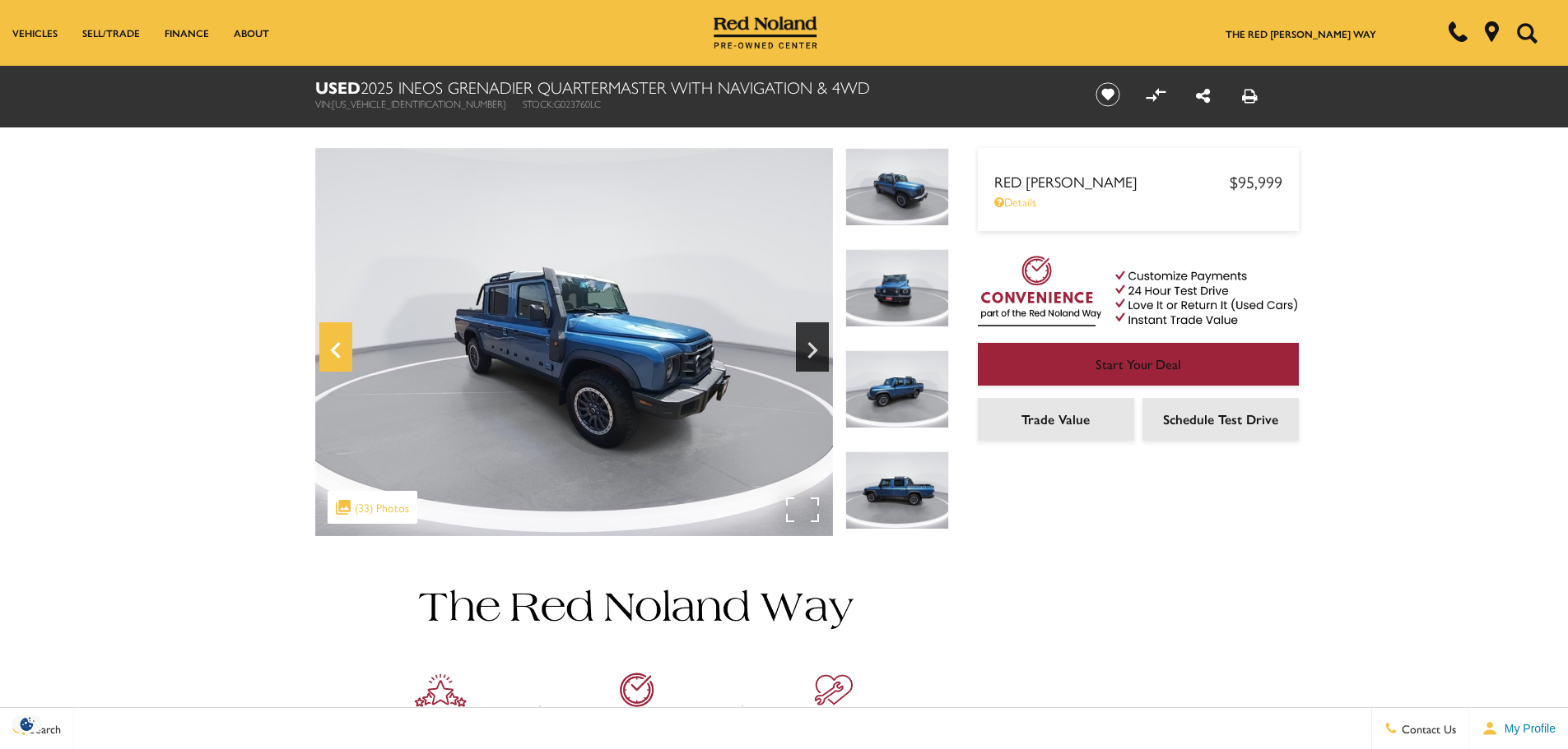
click at [338, 344] on icon "Previous" at bounding box center [335, 351] width 10 height 16
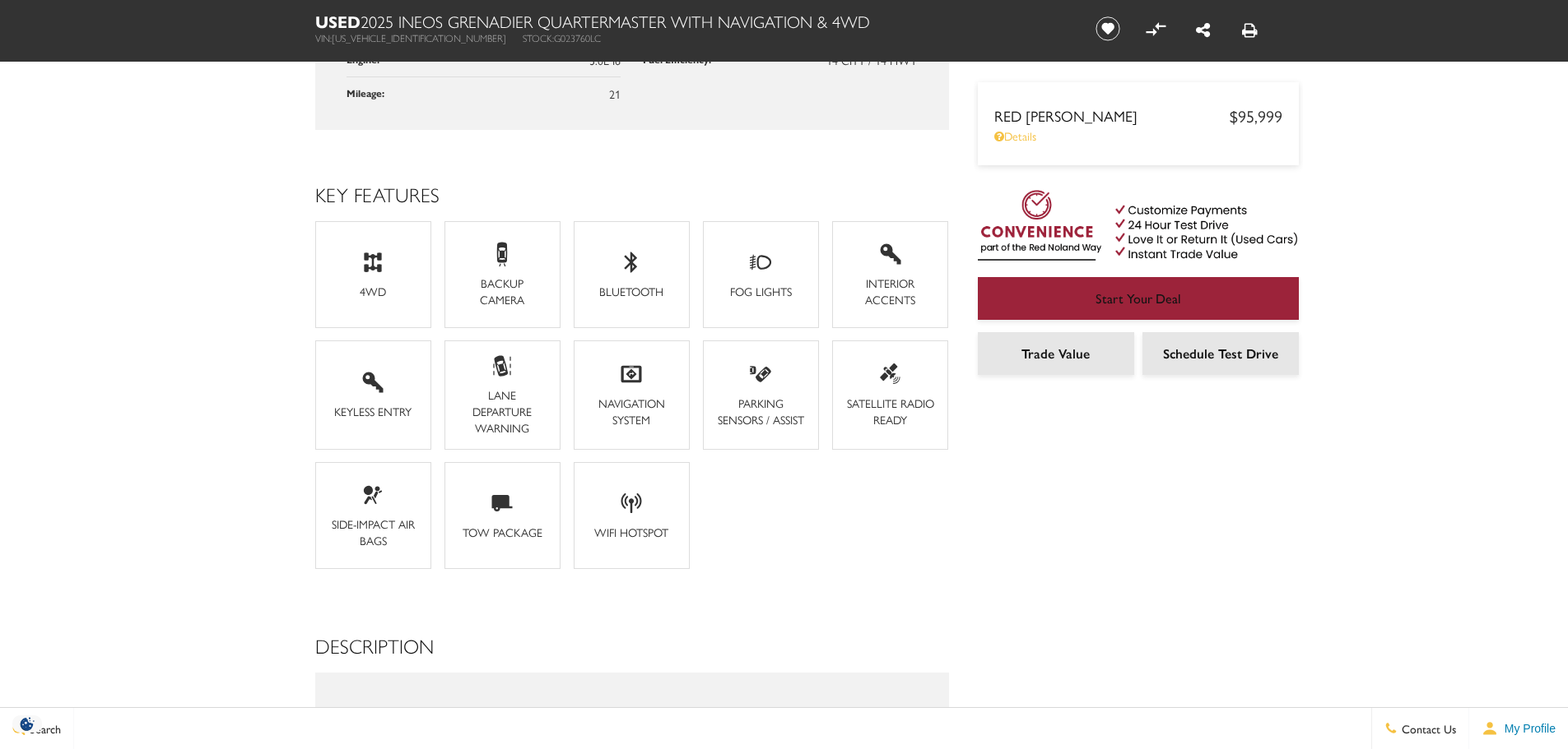
scroll to position [1069, 0]
